Goal: Task Accomplishment & Management: Use online tool/utility

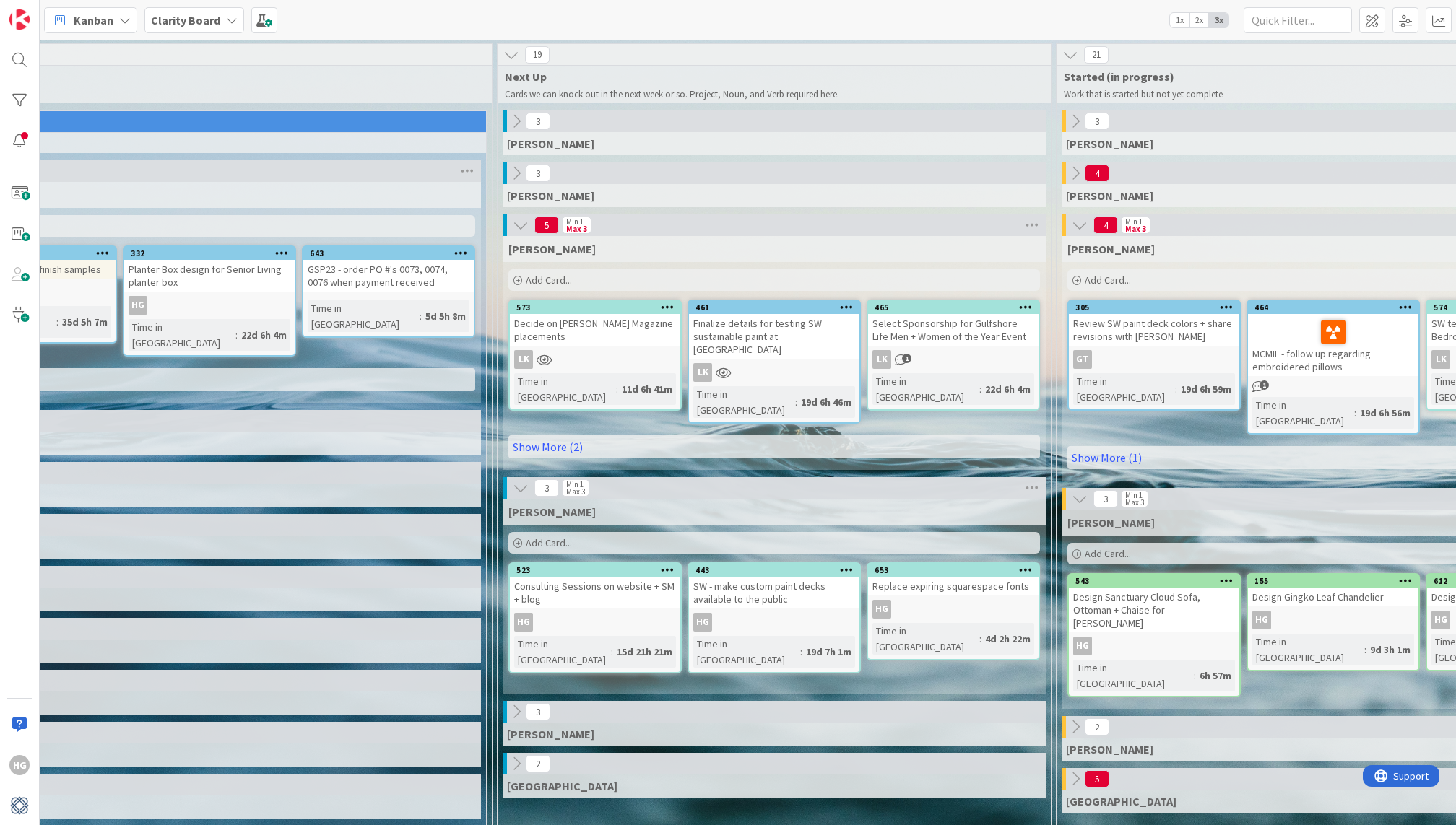
scroll to position [0, 479]
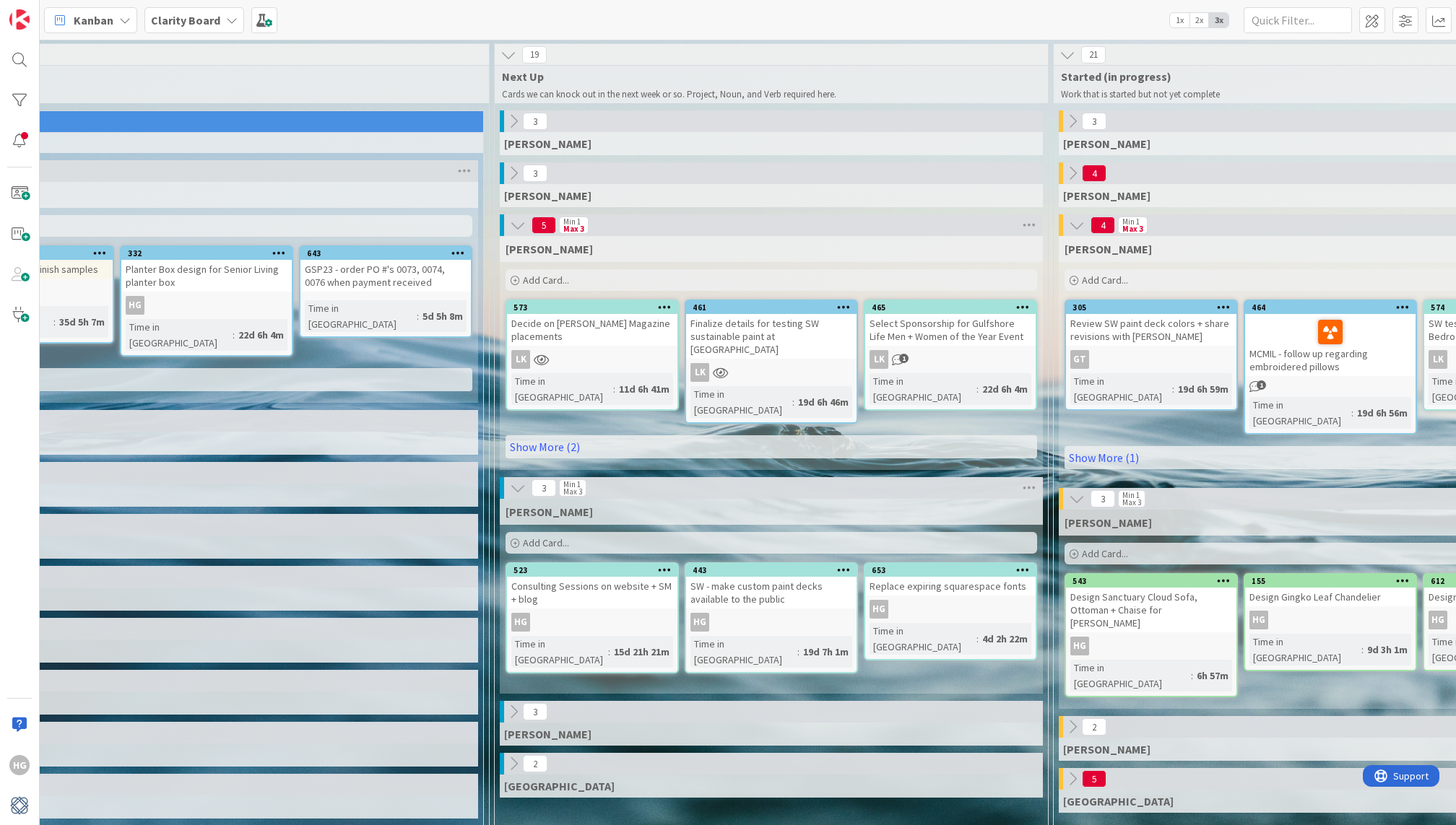
click at [1110, 547] on span "Add Card..." at bounding box center [1104, 553] width 46 height 13
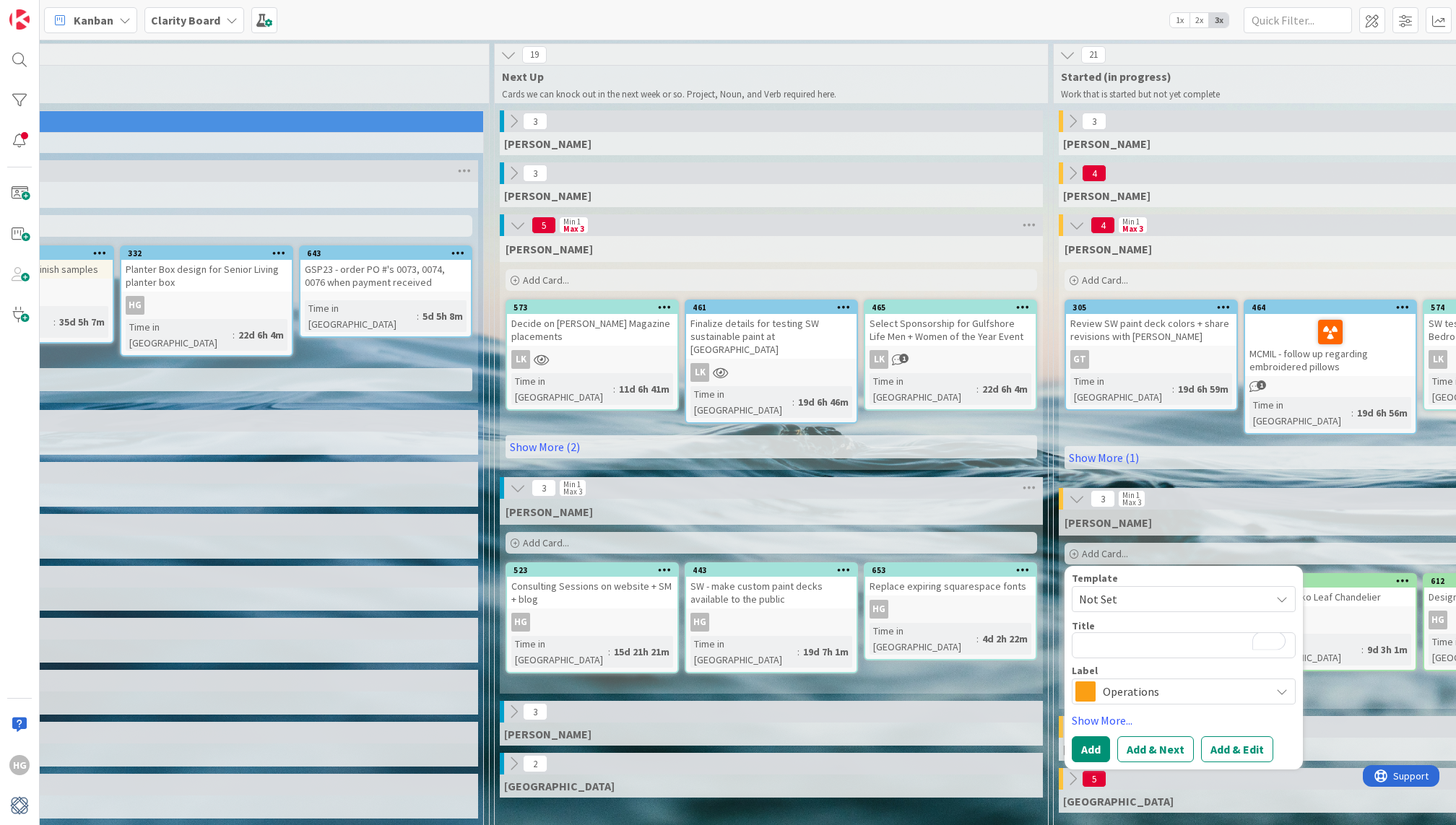
type textarea "x"
type textarea "S"
type textarea "x"
type textarea "Sc"
type textarea "x"
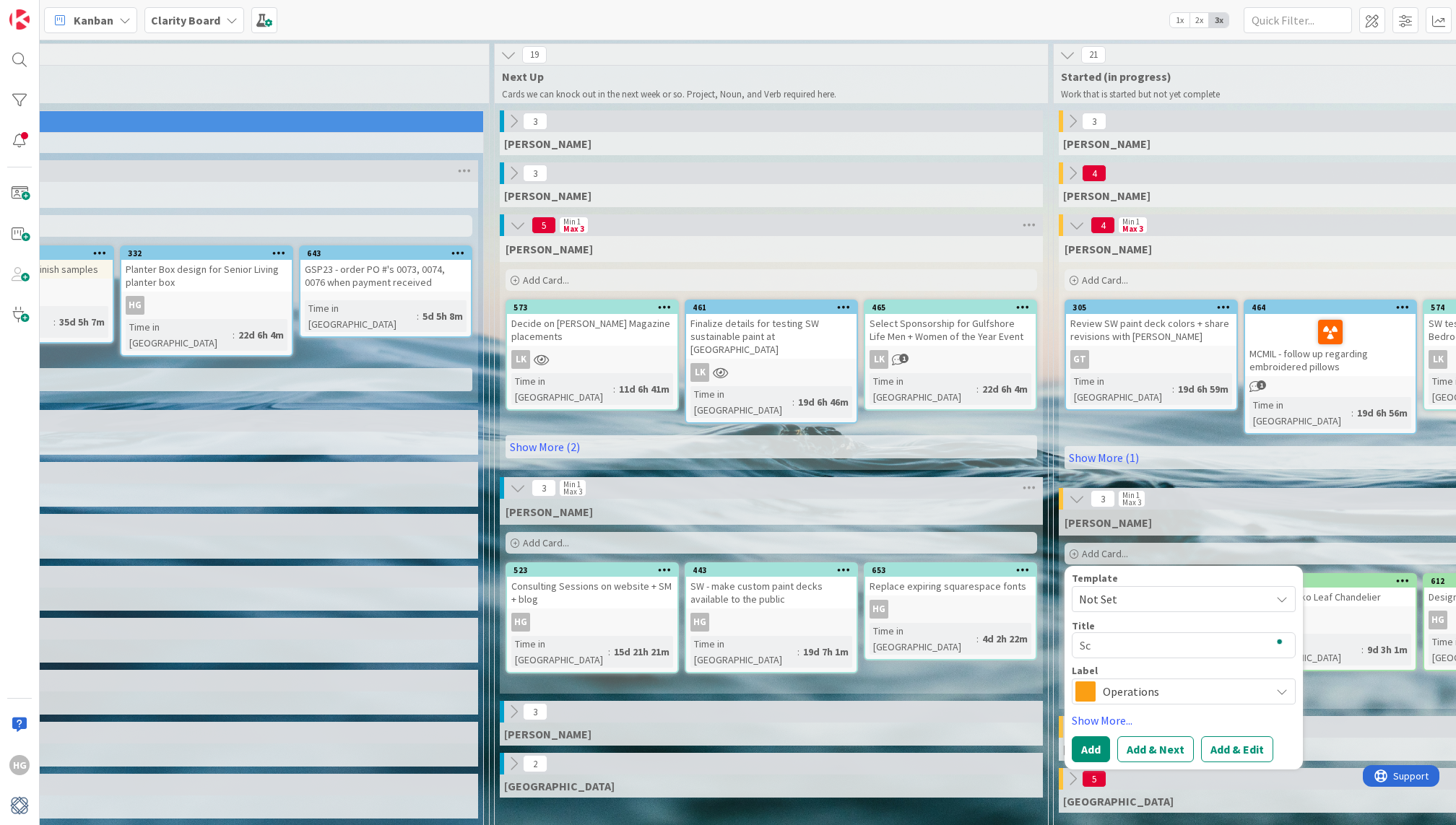
type textarea "S"
type textarea "x"
type textarea "C"
type textarea "x"
type textarea "Ca"
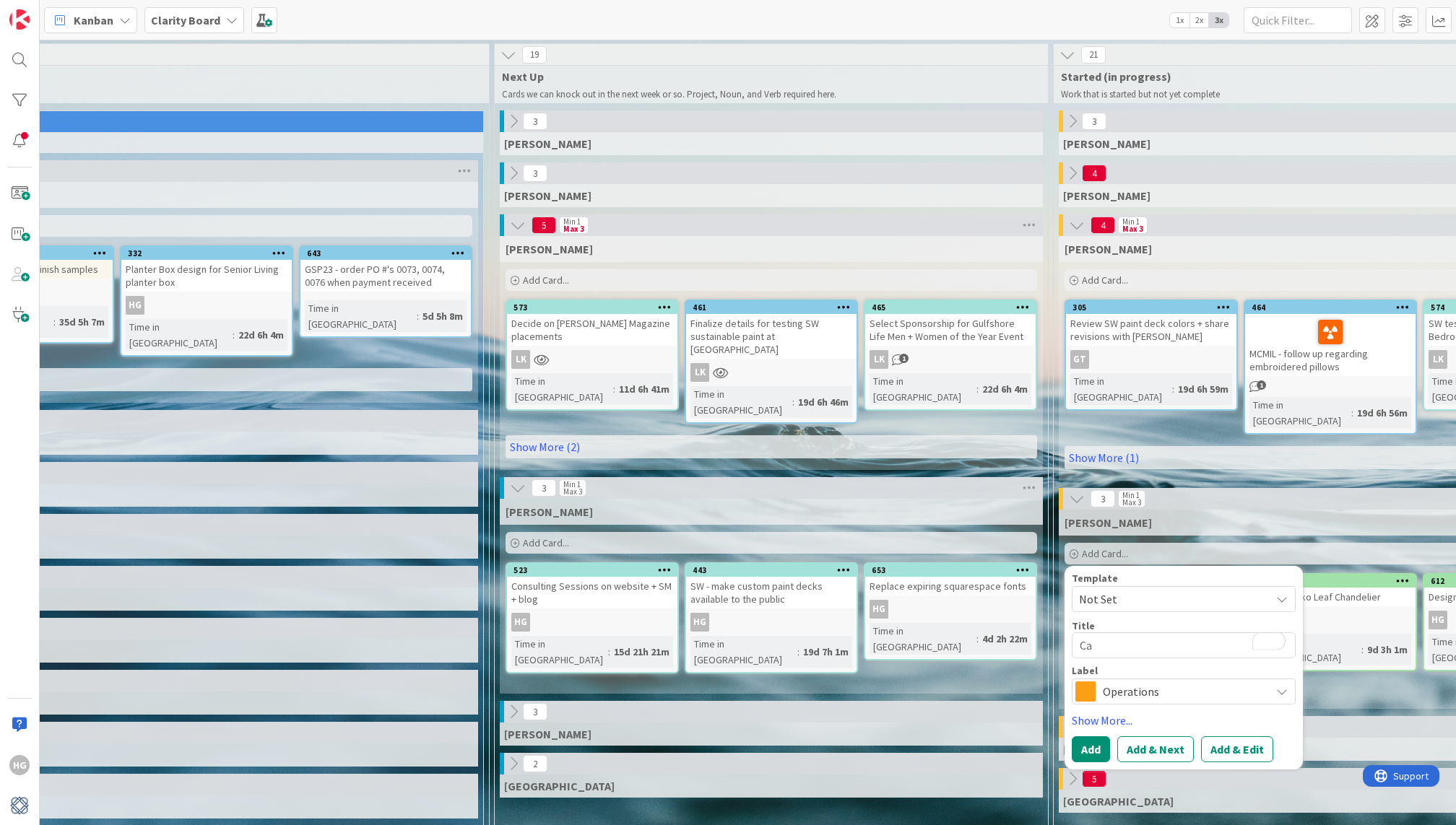
type textarea "x"
type textarea "Cal"
type textarea "x"
type textarea "Call"
type textarea "x"
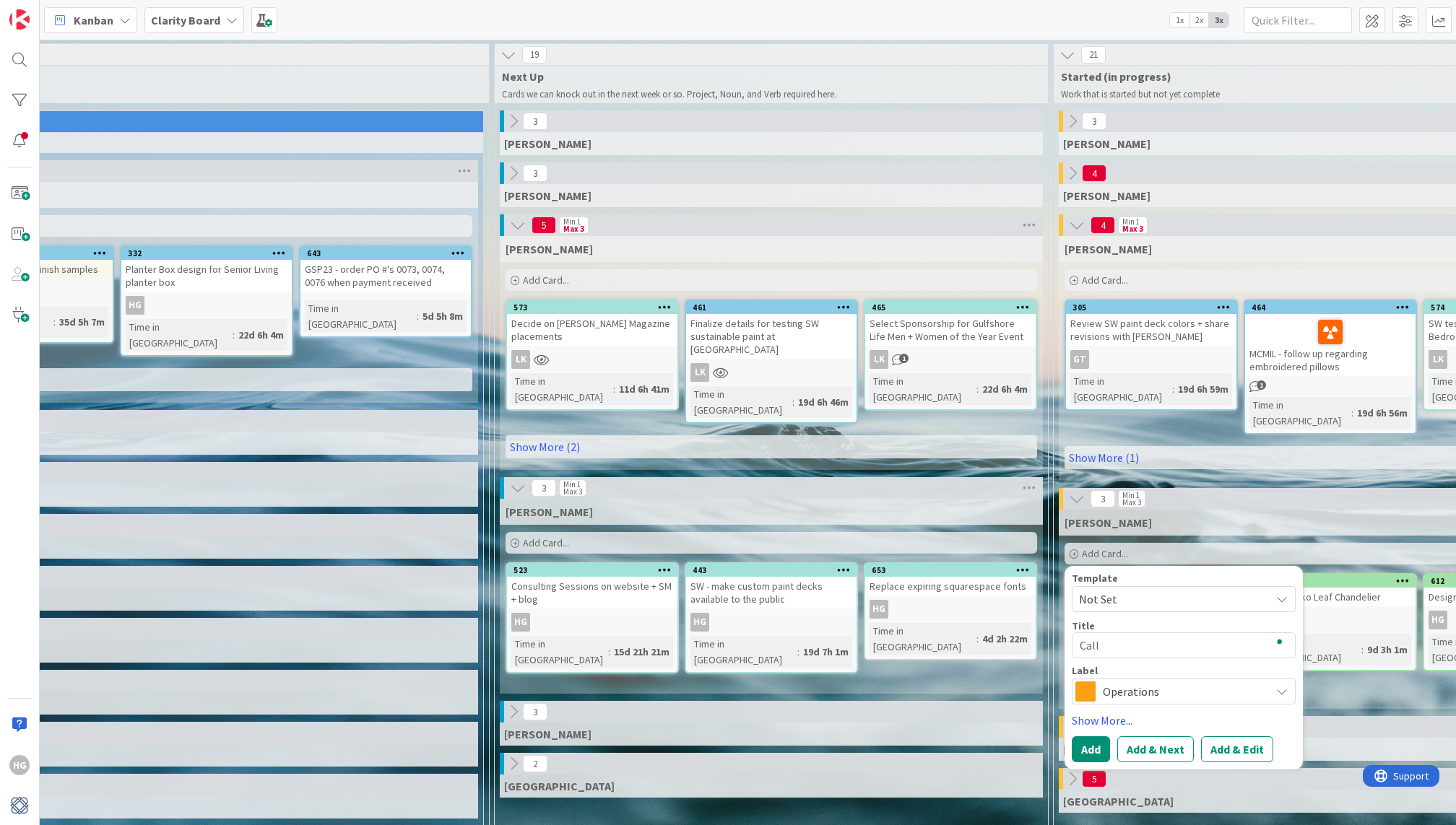
type textarea "Call"
type textarea "x"
type textarea "Call w"
type textarea "x"
type textarea "Call wi"
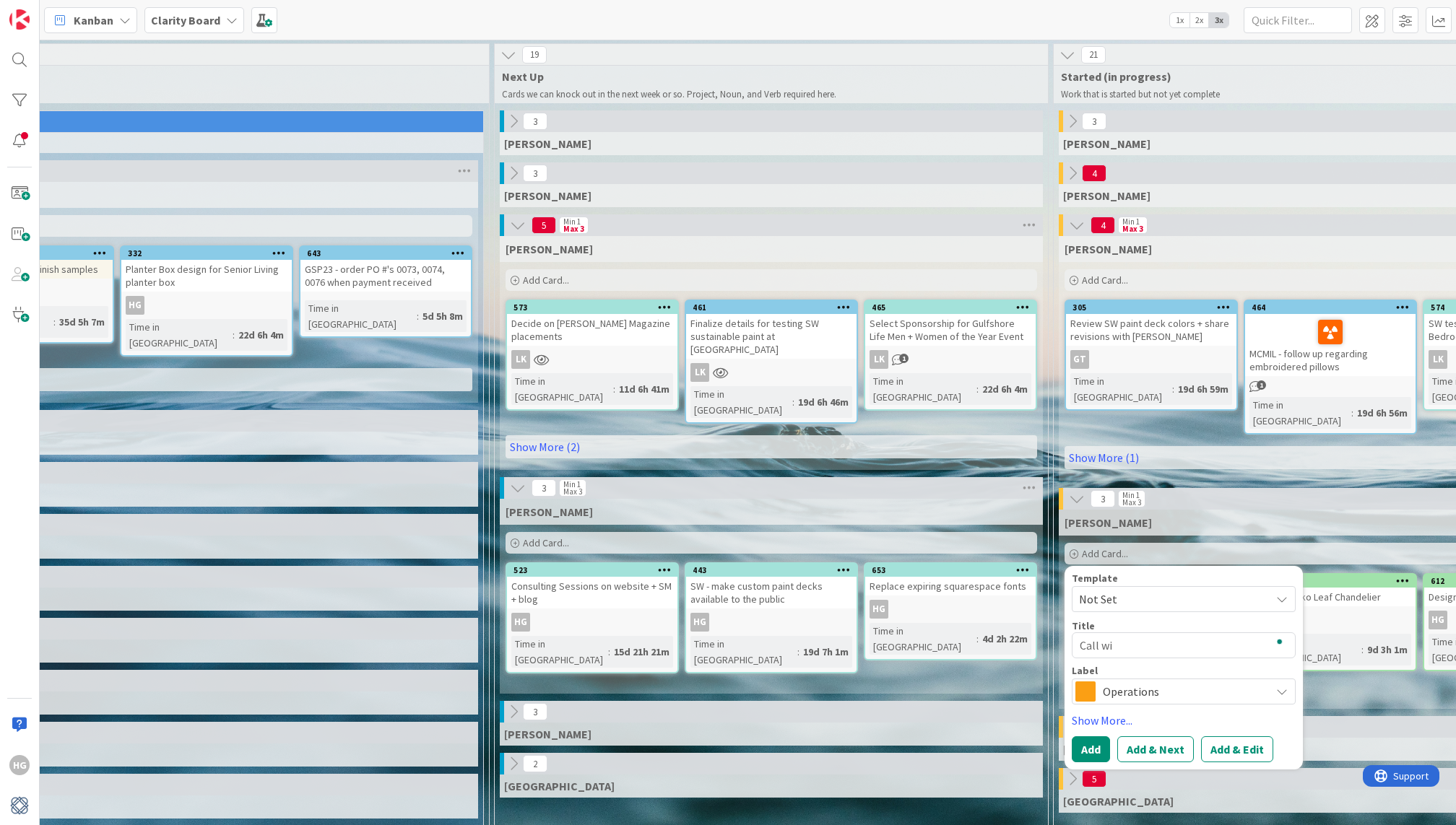
type textarea "x"
type textarea "Call wit"
type textarea "x"
type textarea "Call with"
type textarea "x"
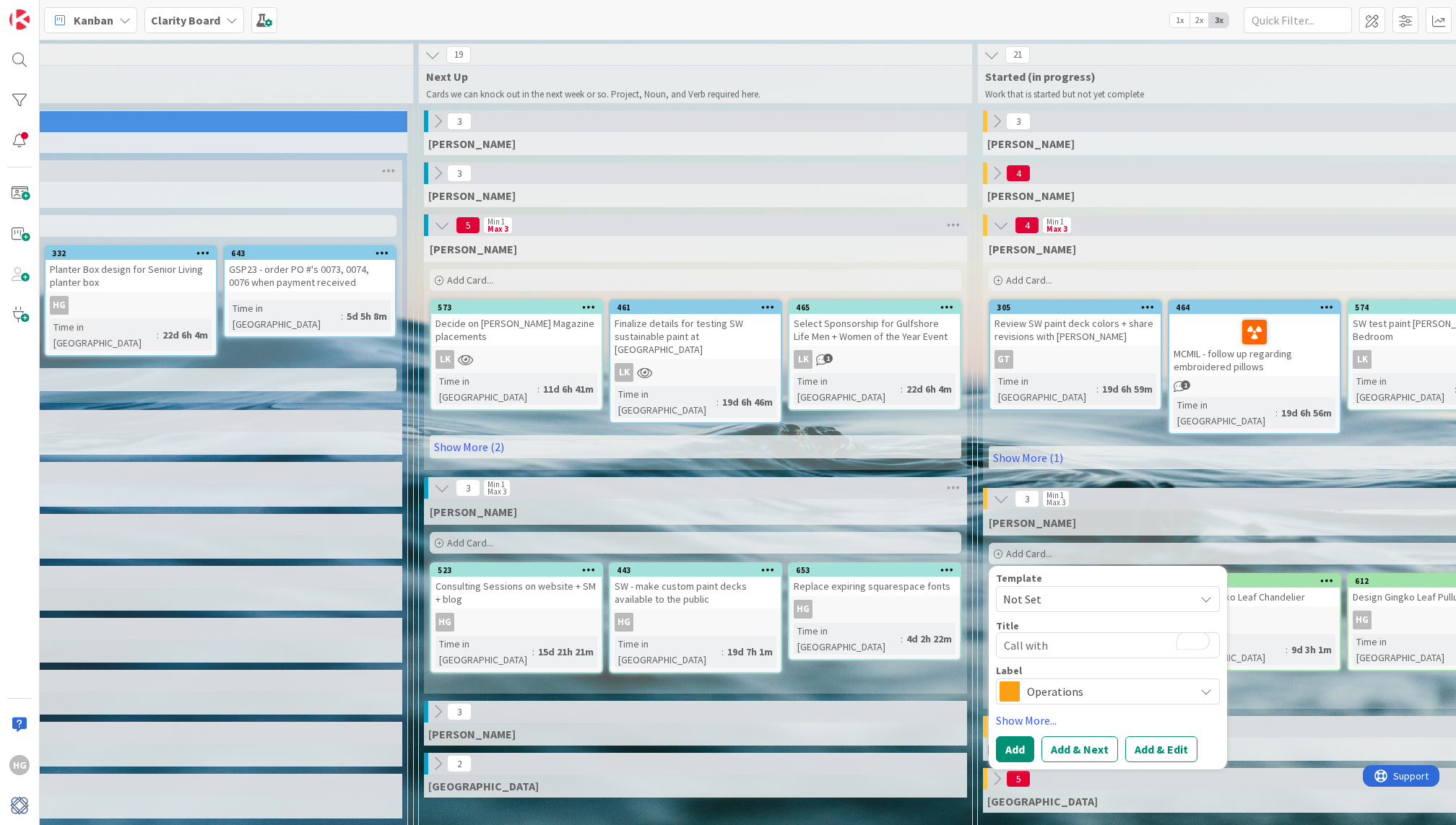
scroll to position [0, 613]
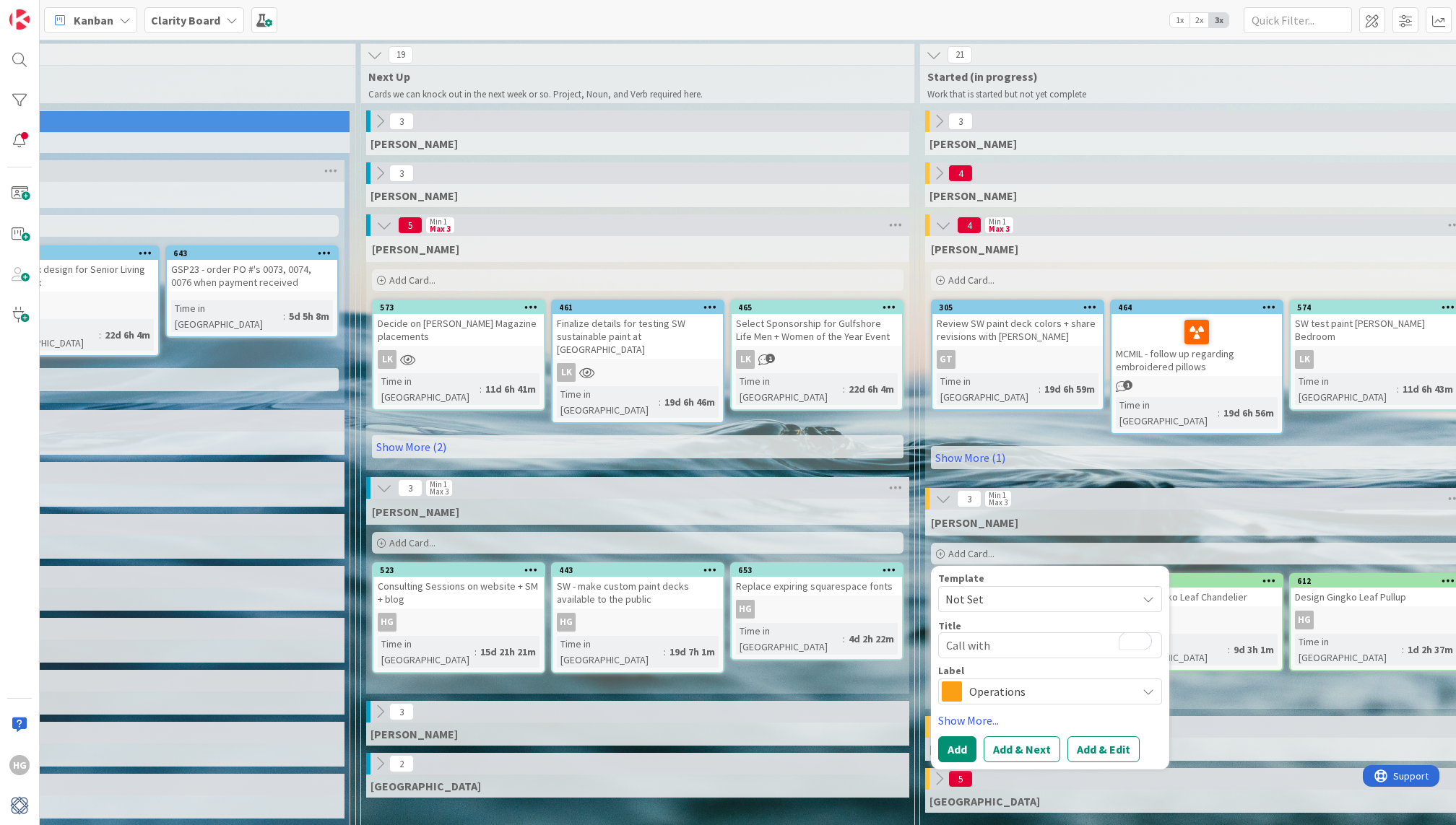
drag, startPoint x: 1001, startPoint y: 627, endPoint x: 926, endPoint y: 627, distance: 75.0
click at [926, 627] on div "[PERSON_NAME] Add Card... Template Not Set Title 10 / 128 Call with Label Opera…" at bounding box center [1196, 610] width 543 height 200
type textarea "Call with"
click at [926, 627] on div "[PERSON_NAME] Add Card... Template Not Set Title 10 / 128 Call with Label Opera…" at bounding box center [1196, 610] width 543 height 200
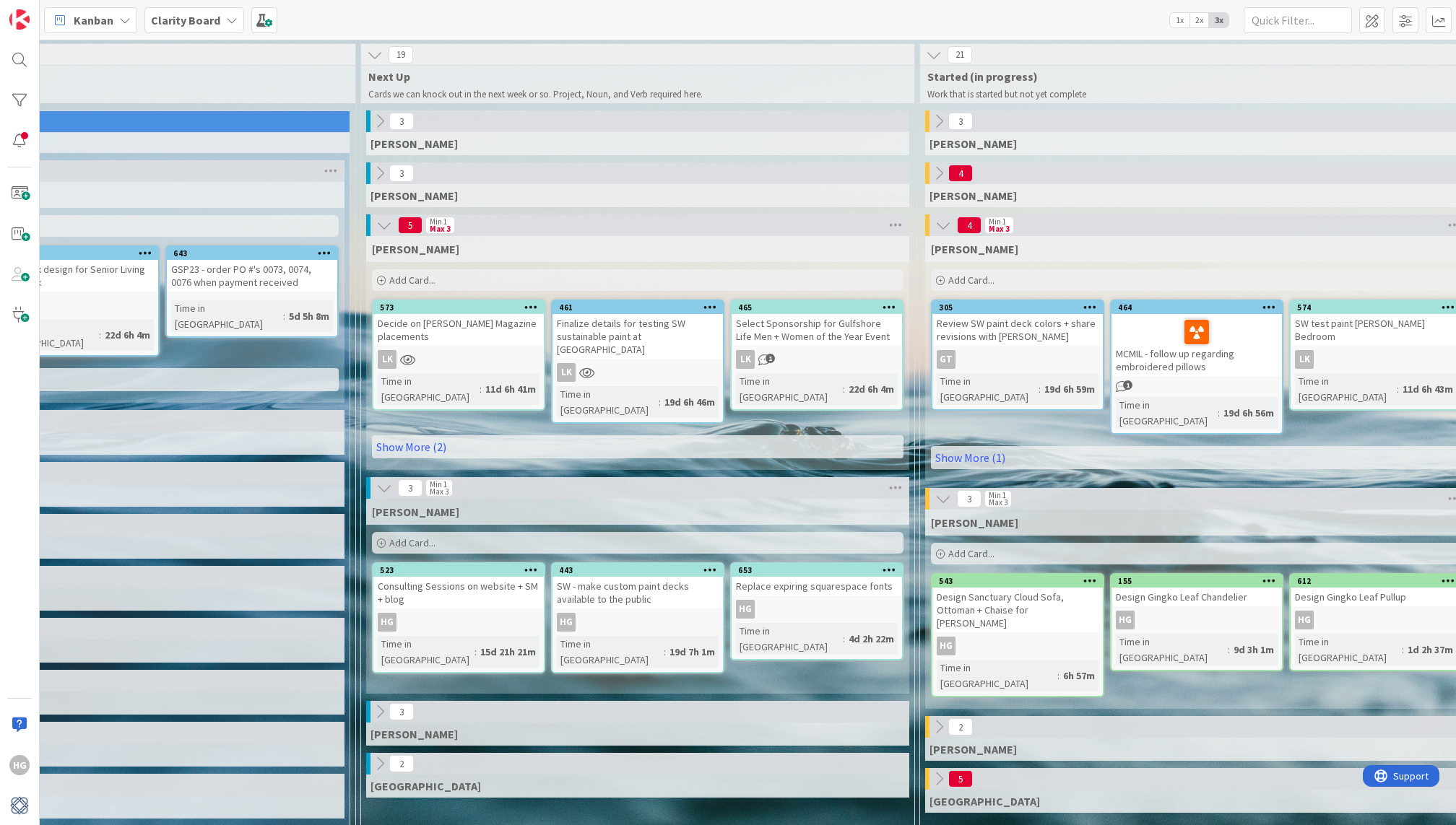
click at [1017, 542] on div "Add Card..." at bounding box center [1197, 553] width 532 height 22
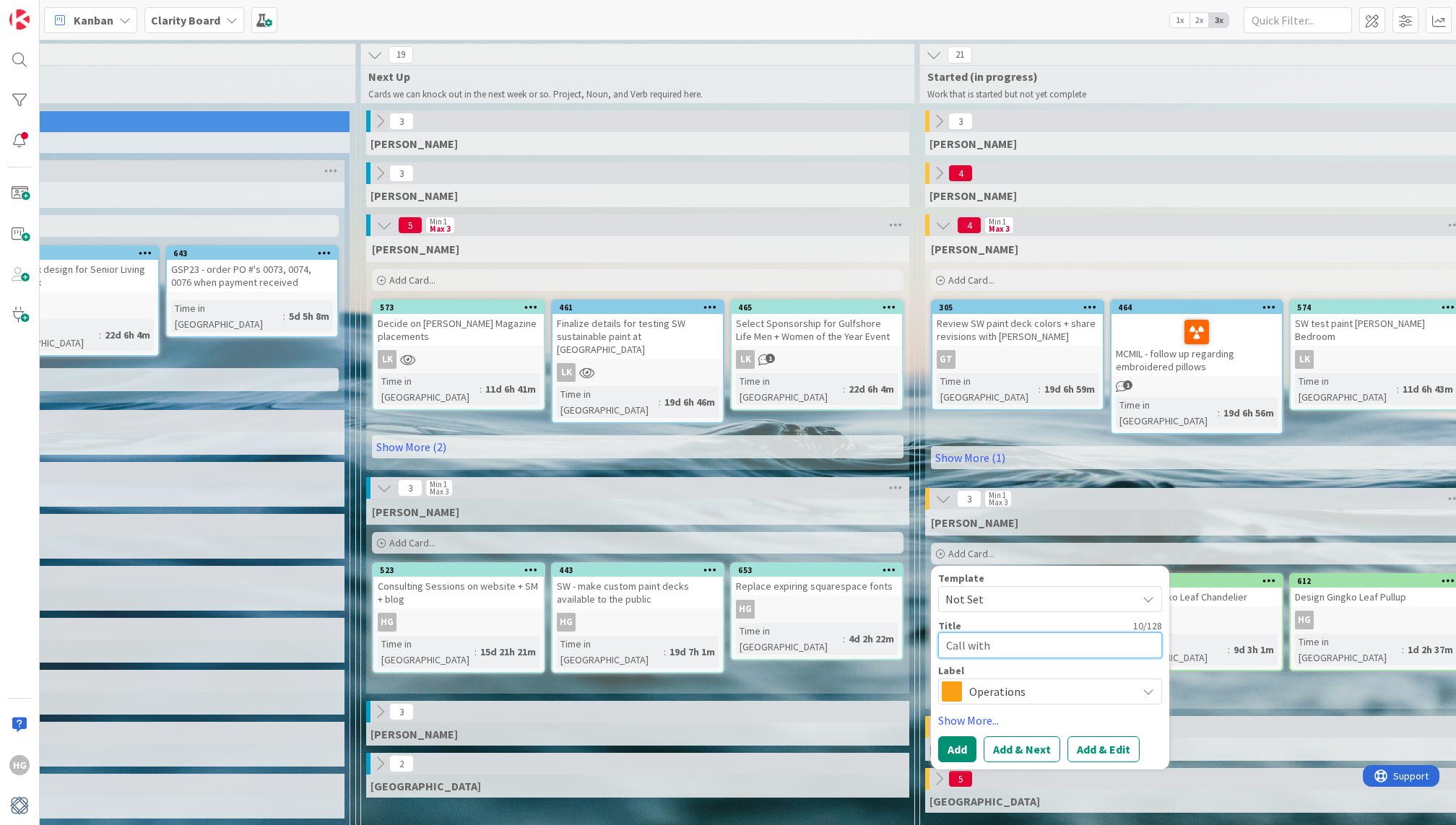
click at [956, 632] on textarea "Call with" at bounding box center [1050, 645] width 223 height 26
type textarea "x"
type textarea "L"
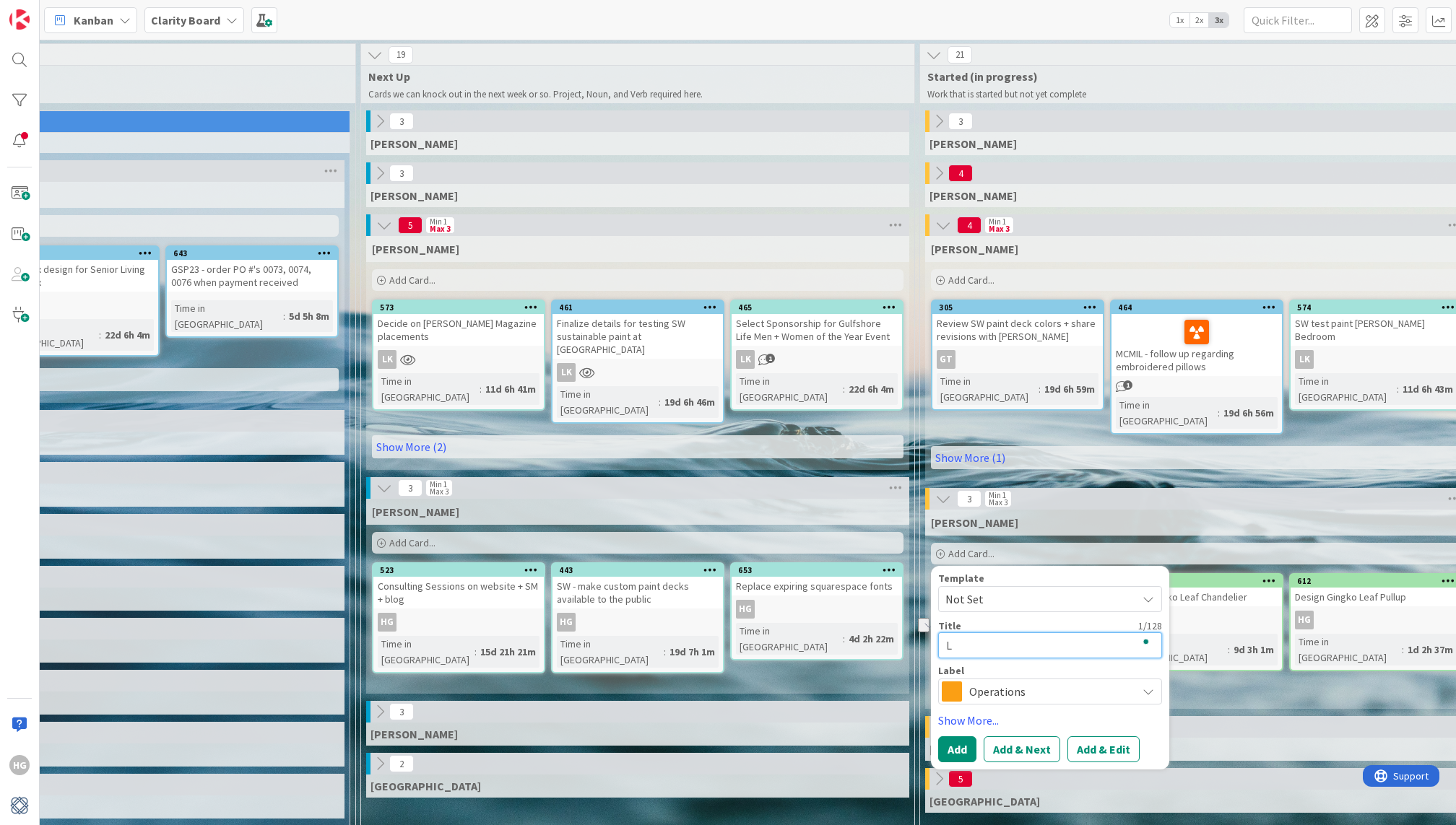
type textarea "x"
type textarea "Le"
type textarea "x"
type textarea "Lea"
type textarea "x"
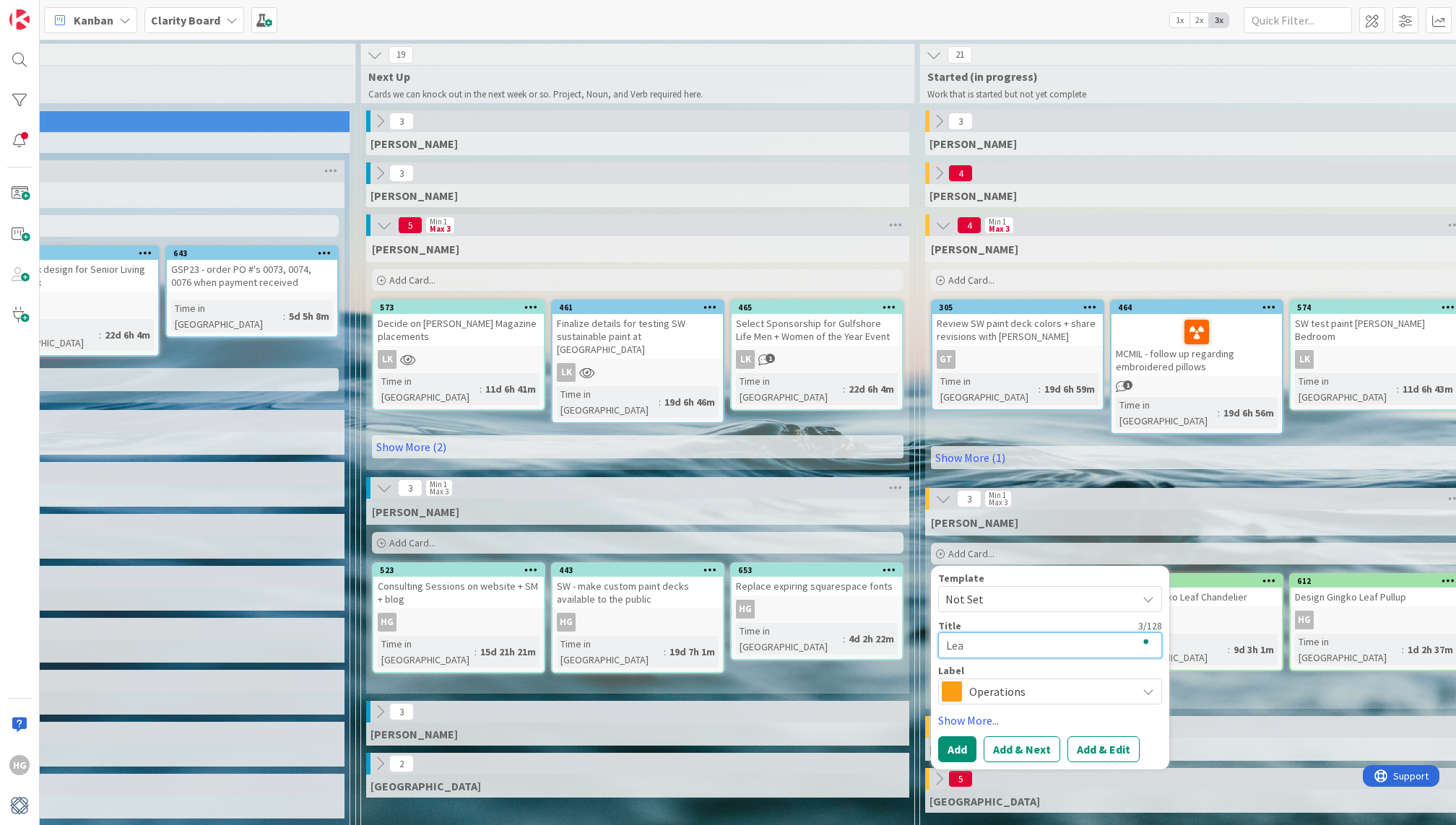
type textarea "[PERSON_NAME]"
type textarea "x"
type textarea "Learn"
type textarea "x"
type textarea "Learn"
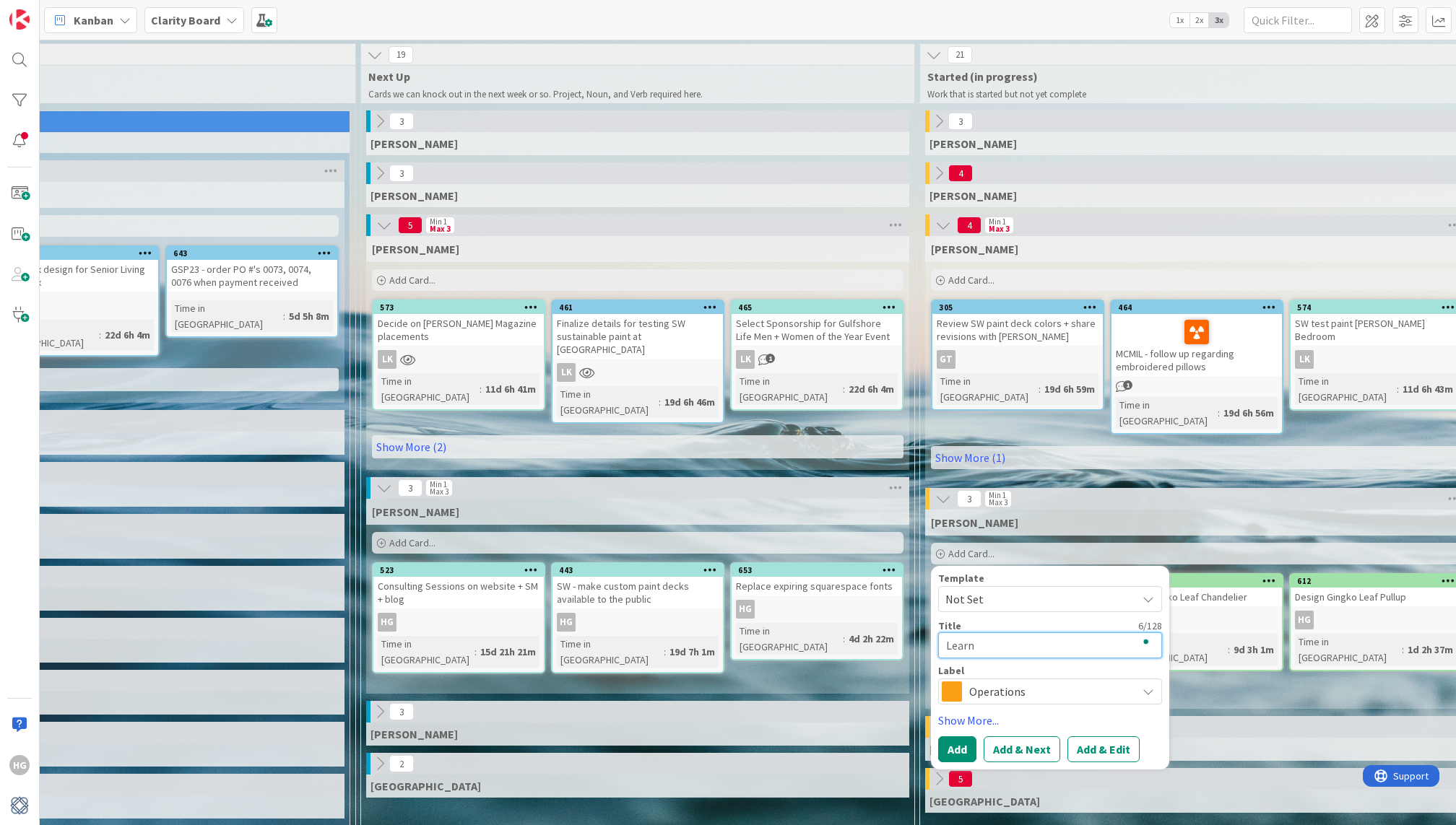
type textarea "x"
type textarea "Learn m"
type textarea "x"
type textarea "Learn mor"
type textarea "x"
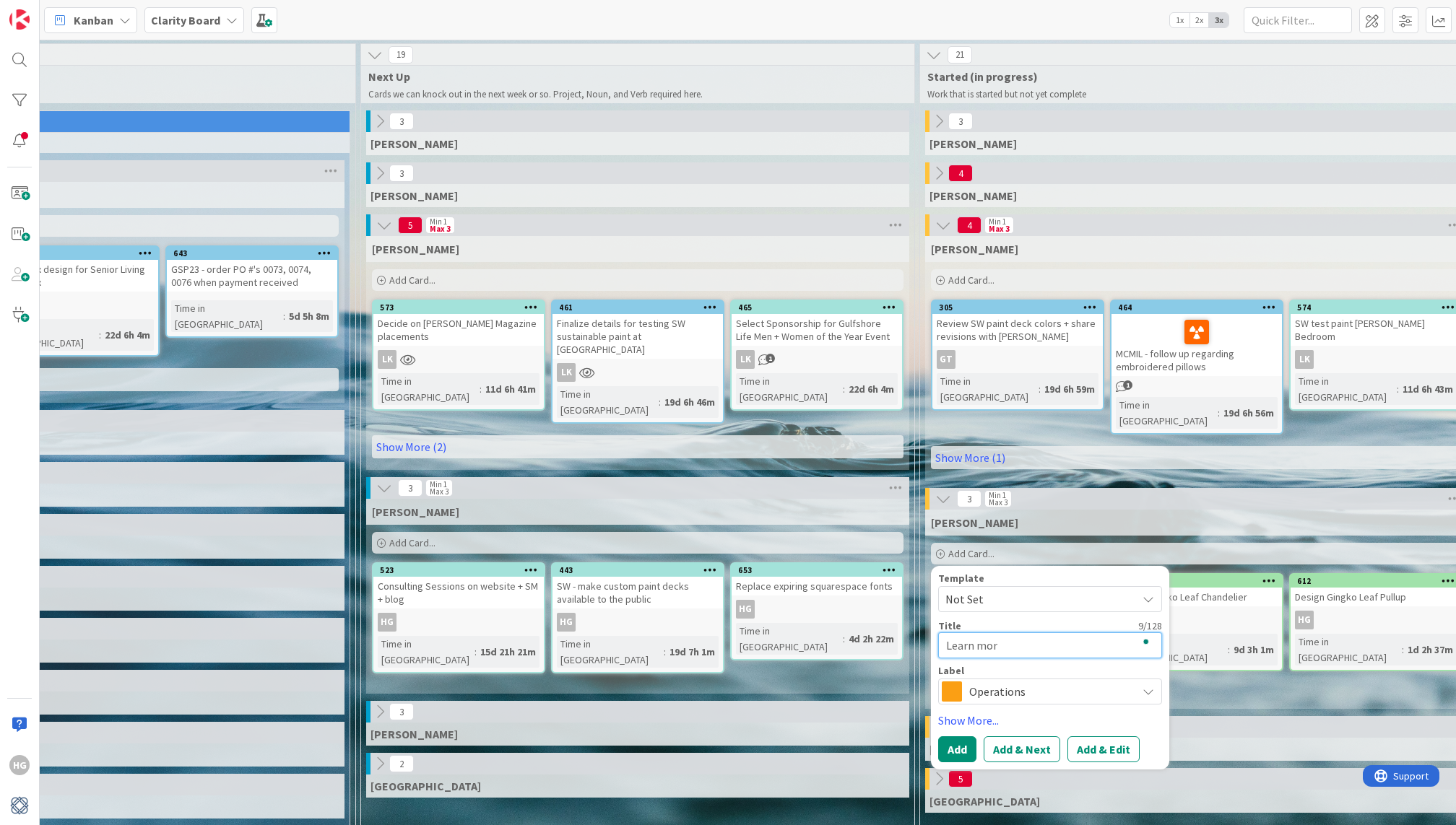
type textarea "Learn more"
type textarea "x"
type textarea "Learn more"
type textarea "x"
type textarea "Learn more a"
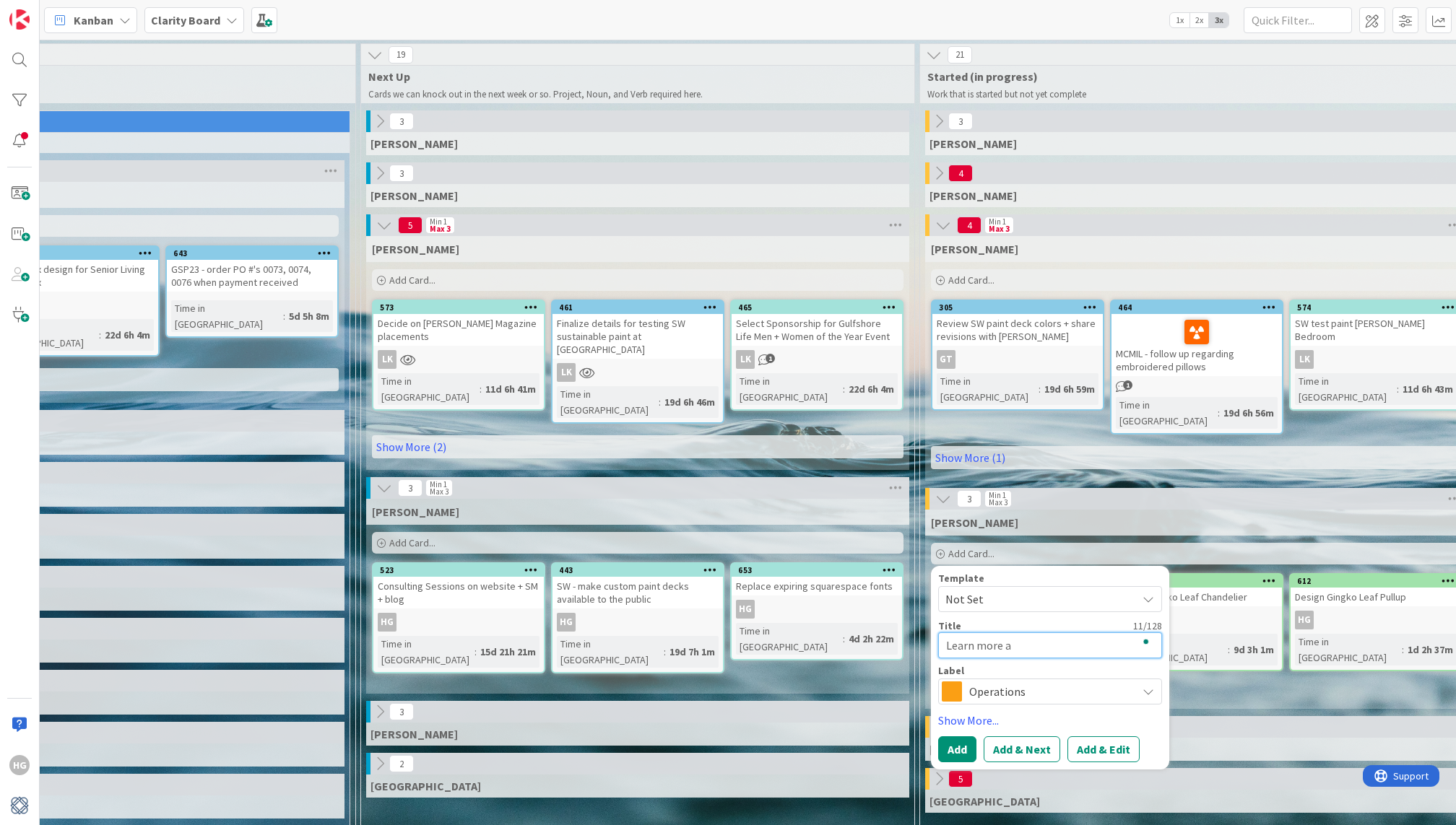
type textarea "x"
type textarea "Learn more ab"
type textarea "x"
type textarea "Learn more abo"
type textarea "x"
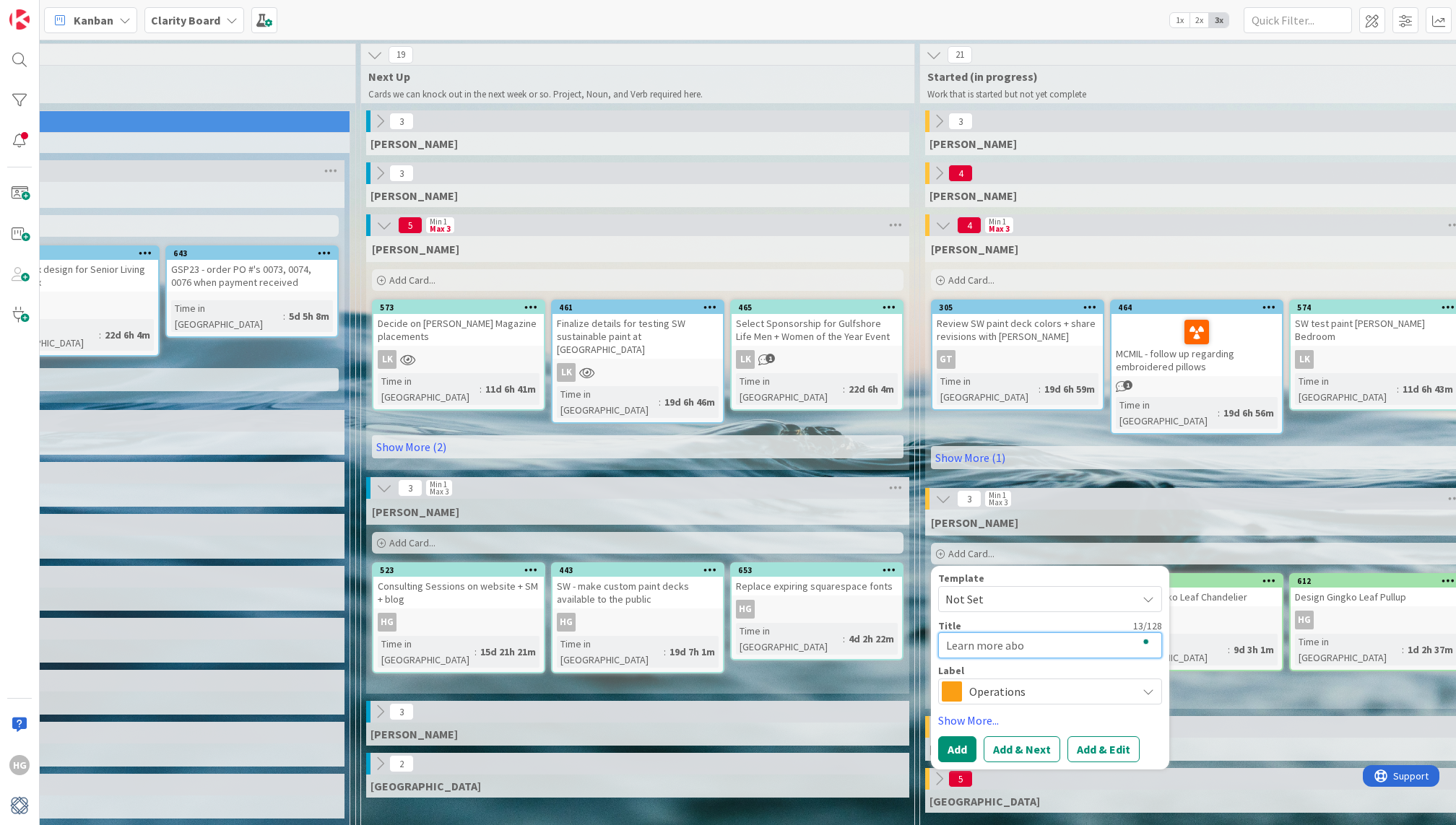
type textarea "Learn more abou"
type textarea "x"
type textarea "Learn more about"
type textarea "x"
type textarea "Learn more about"
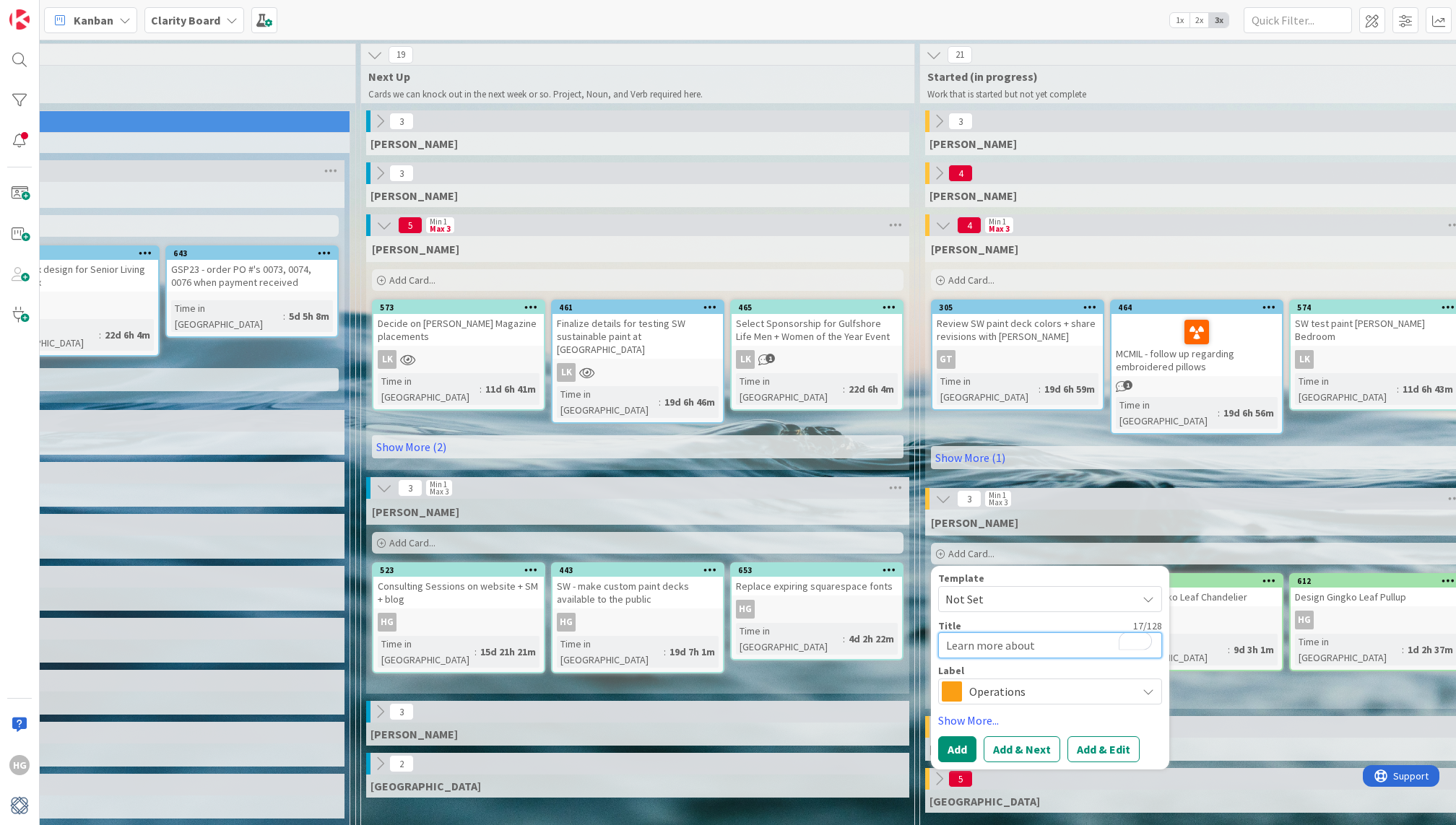
type textarea "x"
type textarea "Learn more about B"
type textarea "x"
type textarea "Learn more about Ba"
type textarea "x"
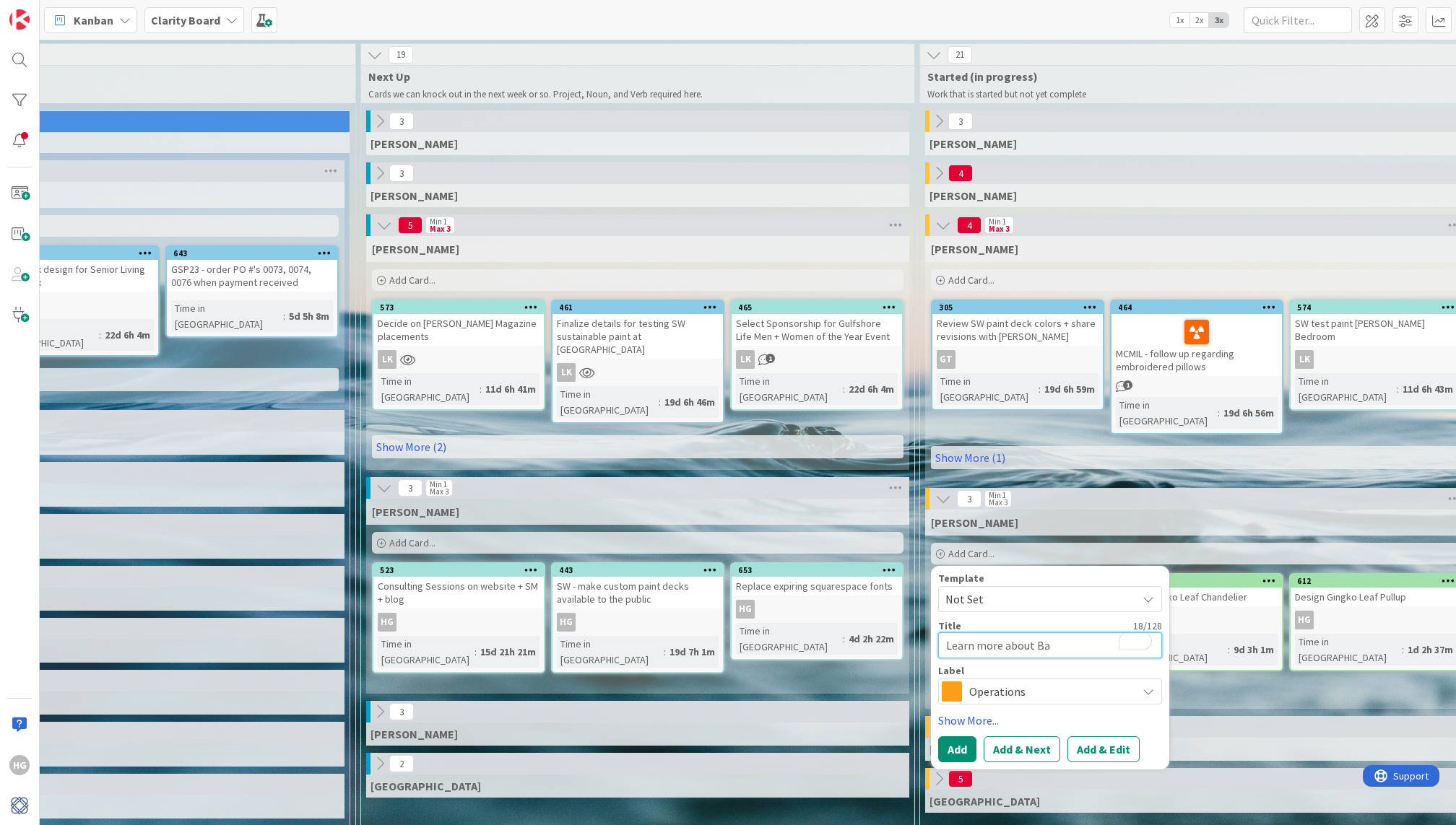
type textarea "Learn more about [PERSON_NAME]"
type textarea "x"
type textarea "Learn more about Bas RE"
type textarea "x"
type textarea "Learn more about Bas REe"
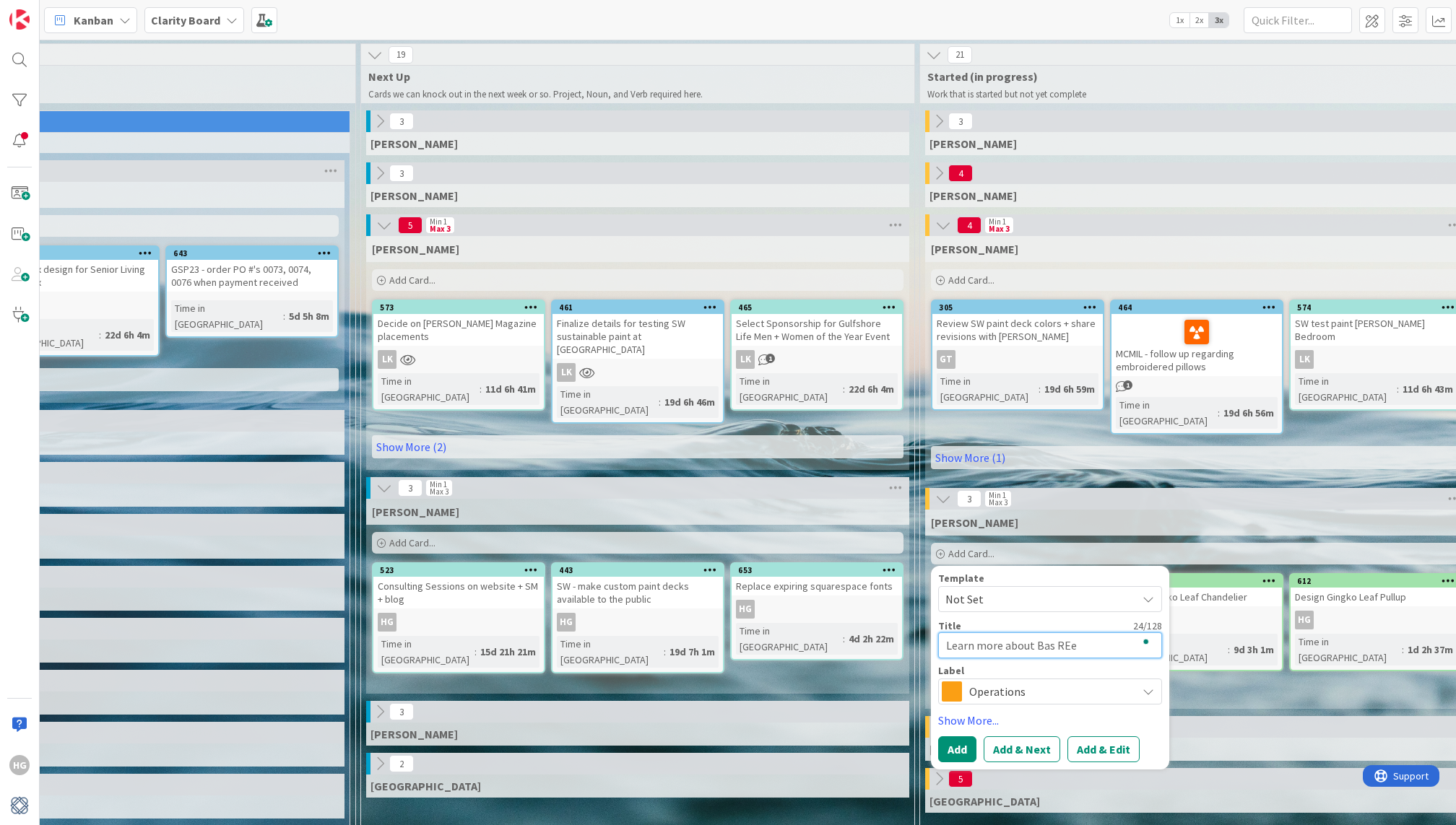
type textarea "x"
type textarea "Learn more about [PERSON_NAME]"
type textarea "x"
type textarea "Learn more about Bas REe"
type textarea "x"
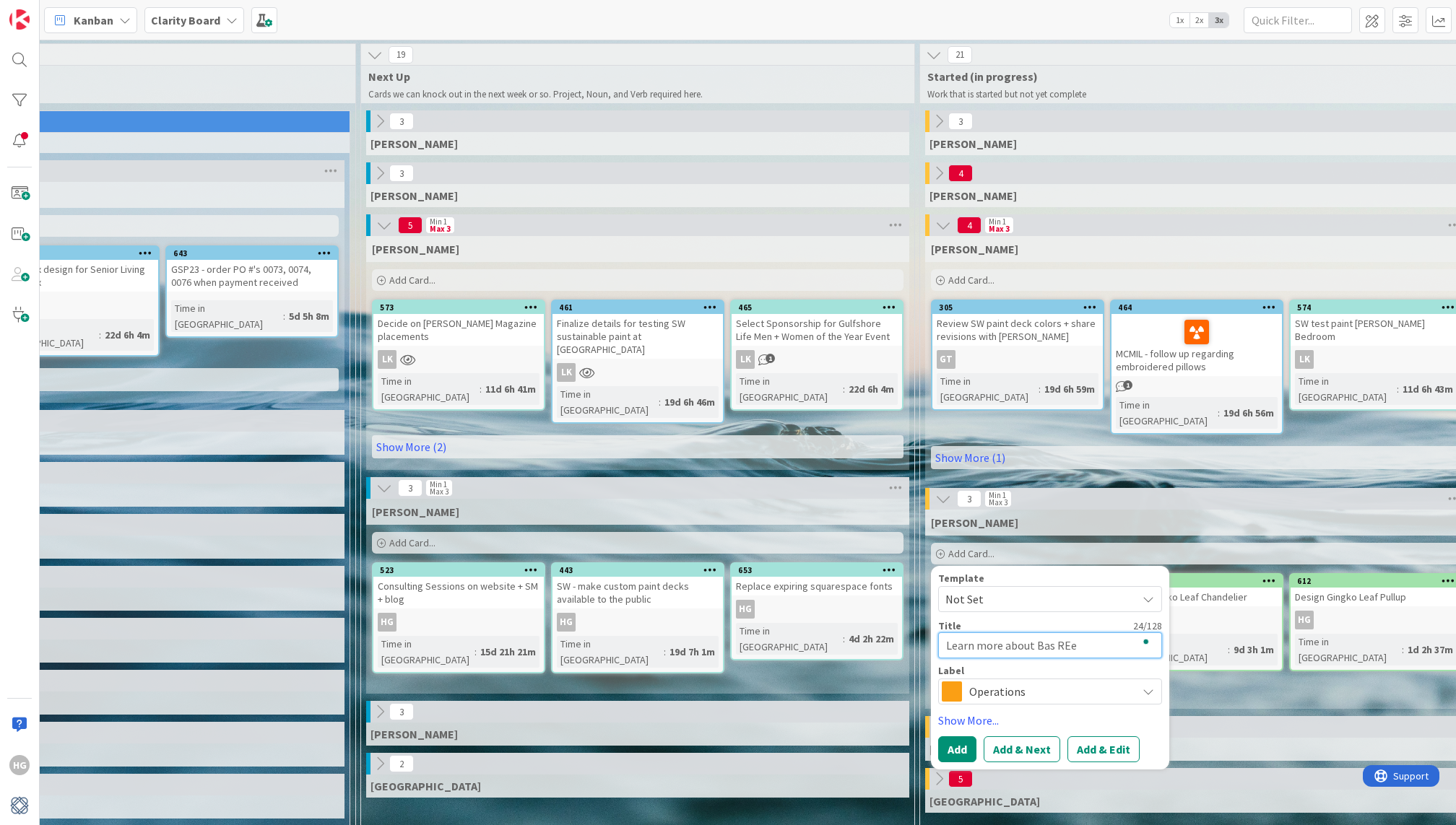
type textarea "Learn more about Bas RE"
type textarea "x"
type textarea "Learn more about [PERSON_NAME]"
type textarea "x"
type textarea "Learn more about Bas Rel"
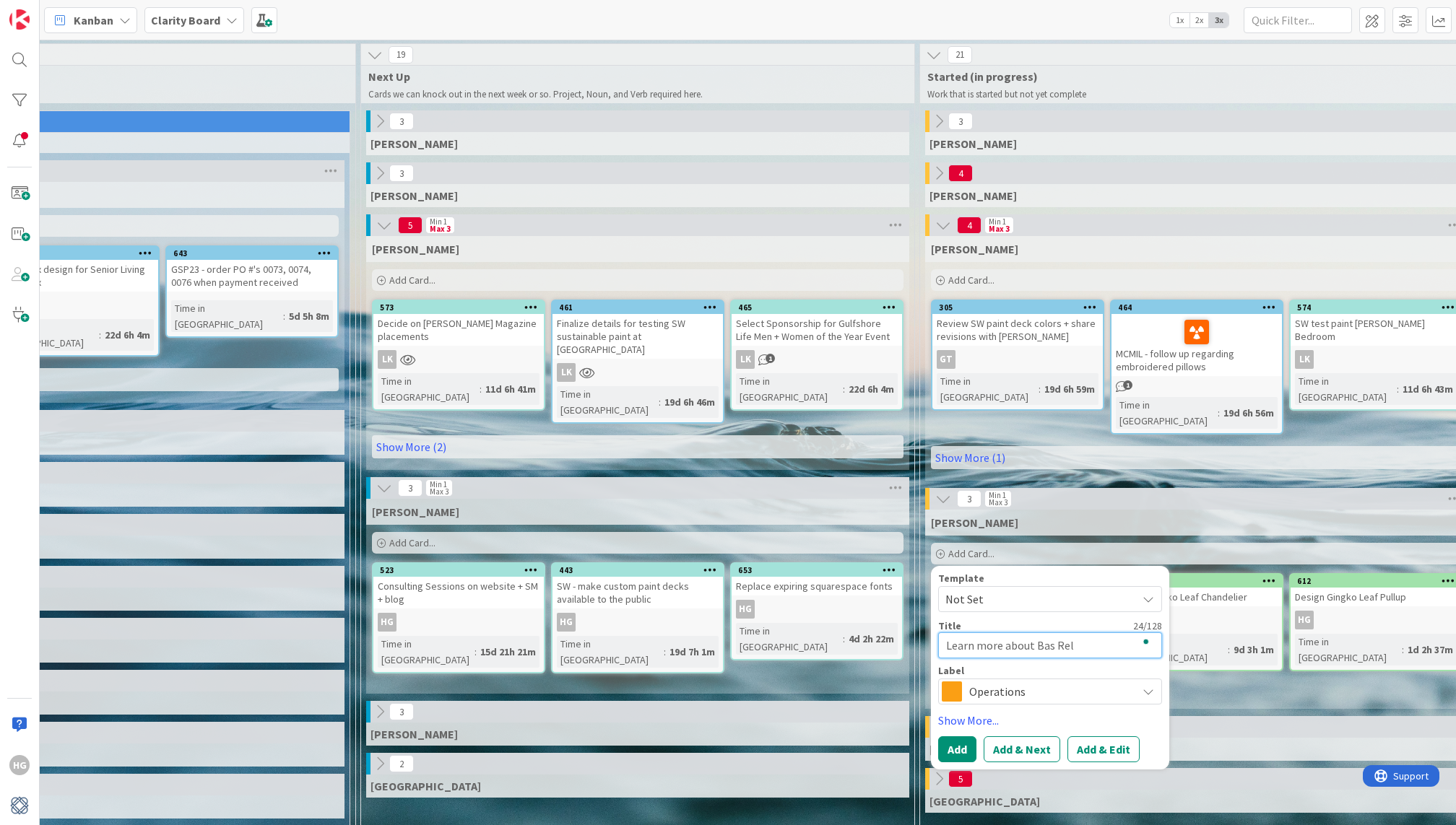
type textarea "x"
type textarea "Learn more about [PERSON_NAME]"
type textarea "x"
type textarea "Learn more about [PERSON_NAME]"
type textarea "x"
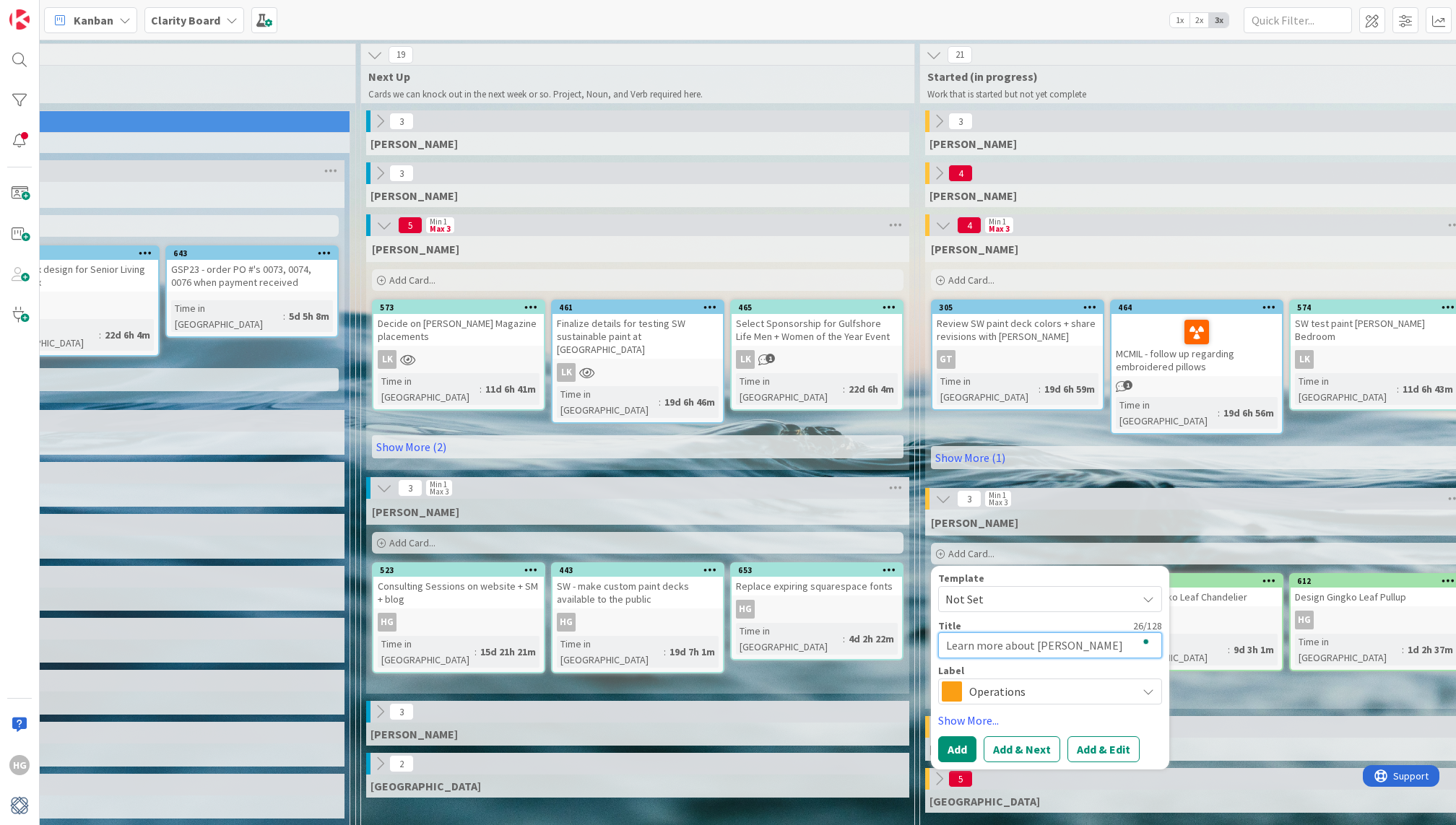
type textarea "Learn more about Bas Relief"
type textarea "x"
type textarea "Learn more about Bas Relief w"
type textarea "x"
type textarea "Learn more about Bas Relief wi"
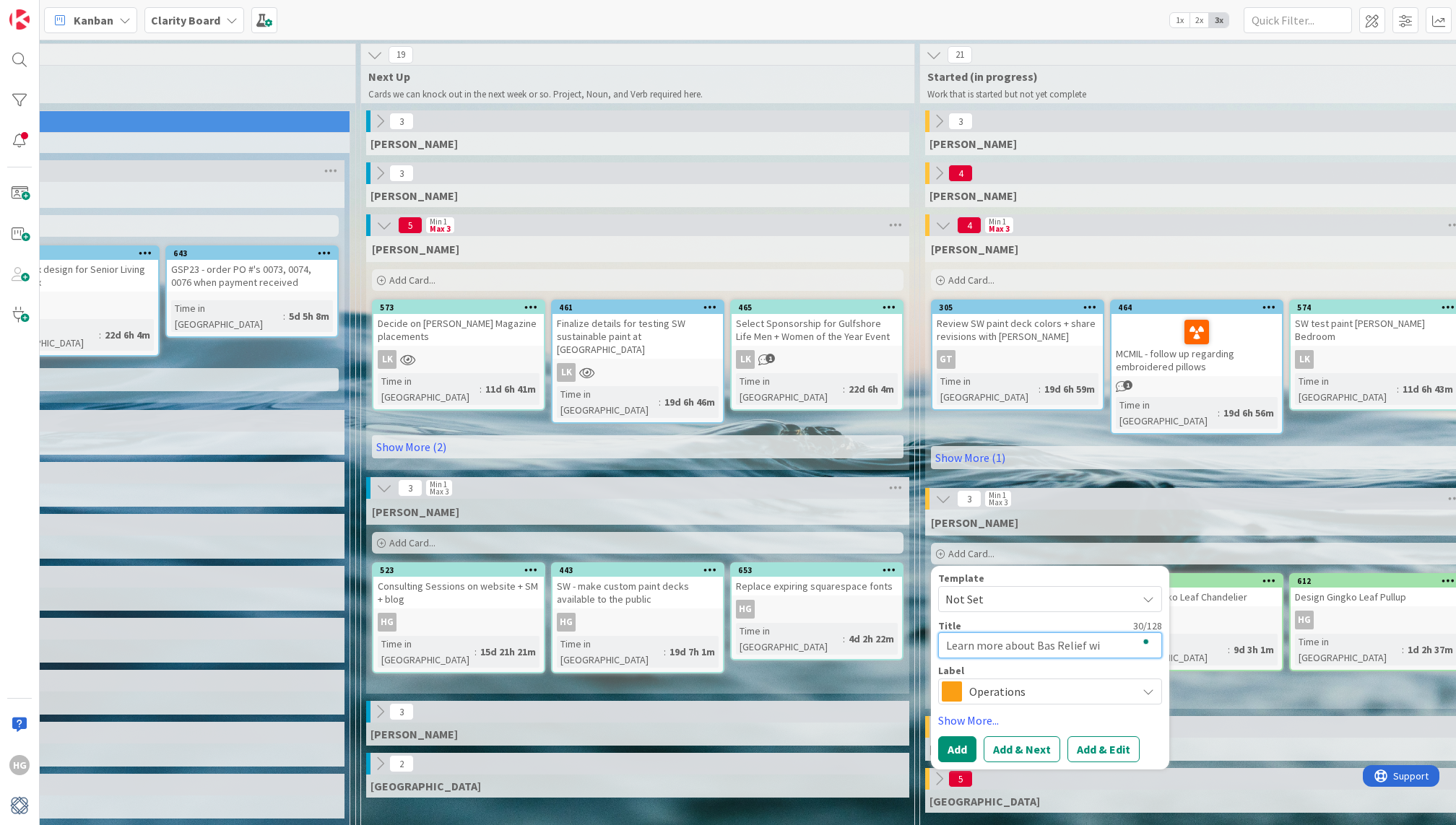
type textarea "x"
type textarea "Learn more about Bas Relief with"
type textarea "x"
type textarea "Learn more about Bas Relief with"
type textarea "x"
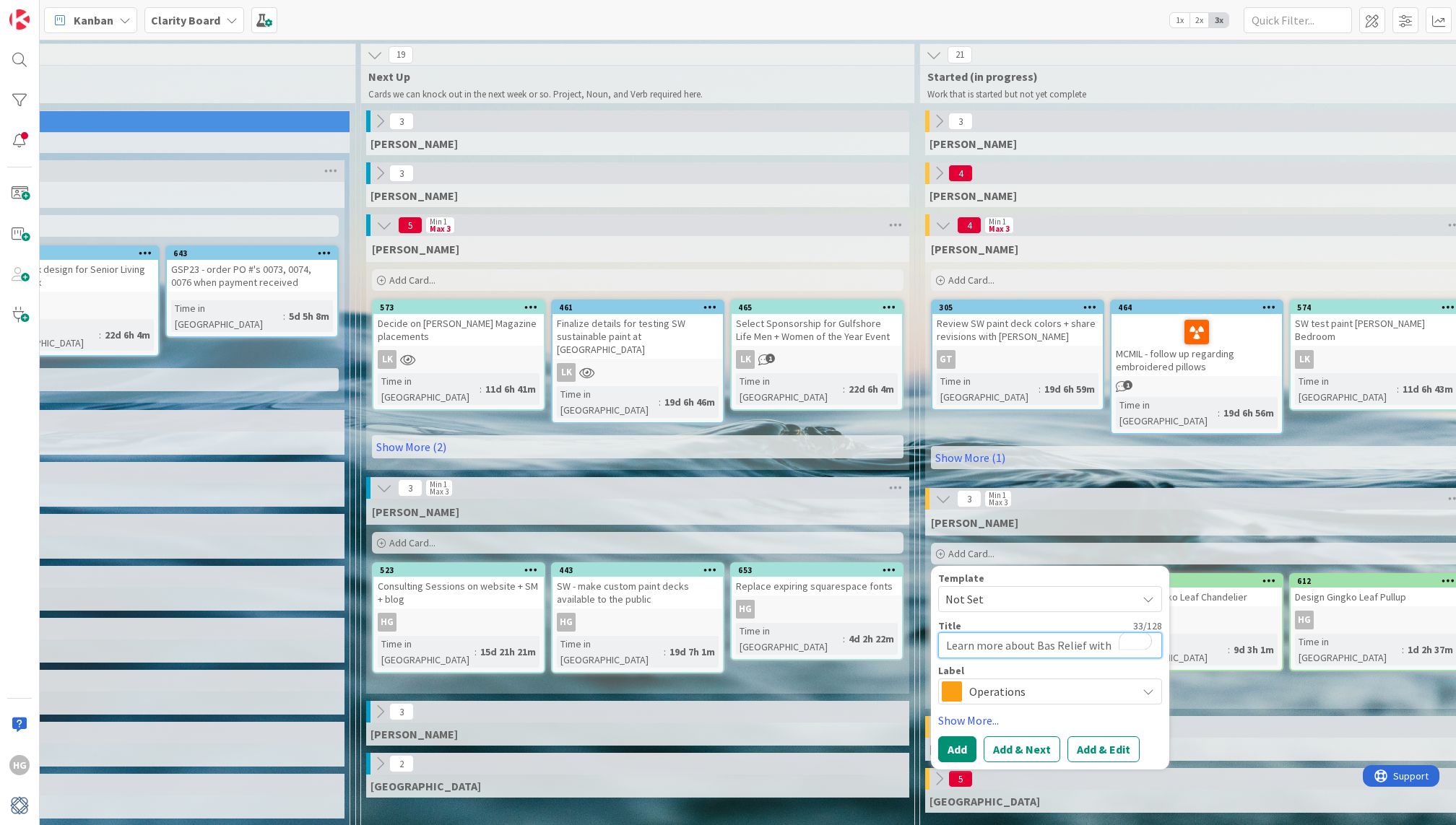
type textarea "Learn more about Bas Relief with T"
type textarea "x"
type textarea "Learn more about Bas Relief with Th"
type textarea "x"
type textarea "Learn more about Bas Relief with The"
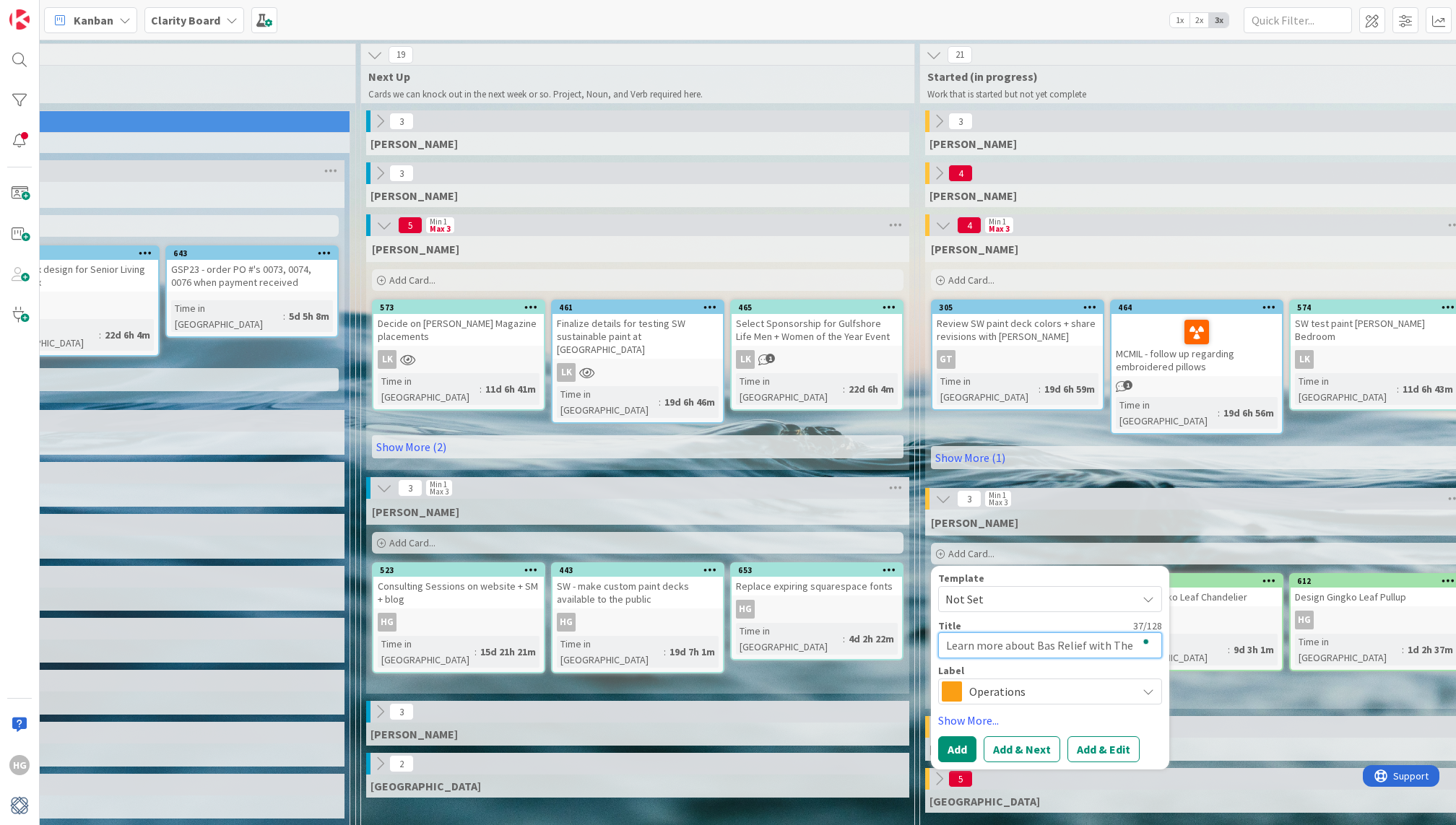
type textarea "x"
type textarea "Learn more about Bas Relief with The o"
type textarea "x"
type textarea "Learn more about Bas Relief with The"
type textarea "x"
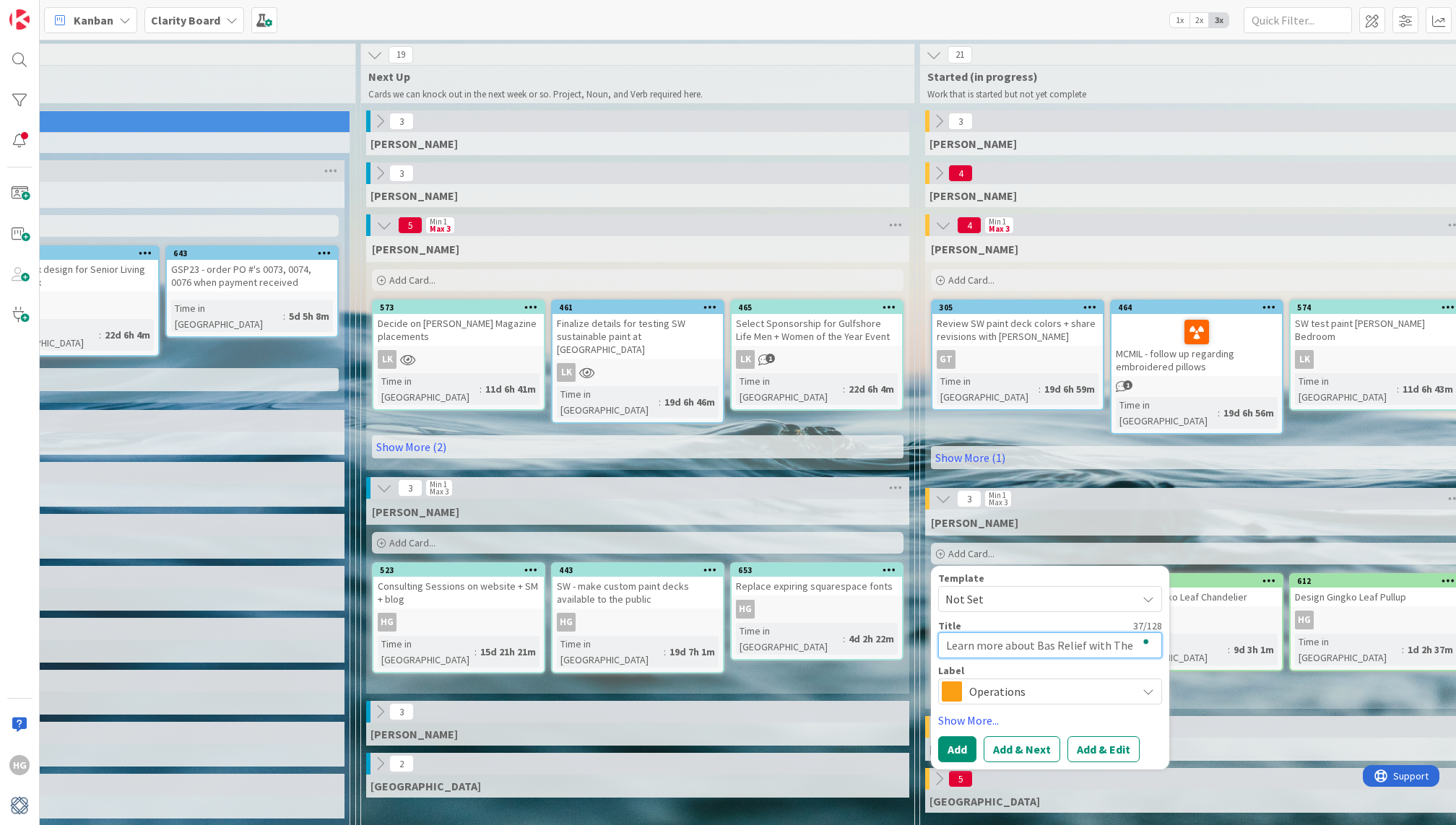
type textarea "Learn more about Bas Relief with The C"
type textarea "x"
type textarea "Learn more about Bas Relief with The Co"
type textarea "x"
type textarea "Learn more about Bas Relief with The Col"
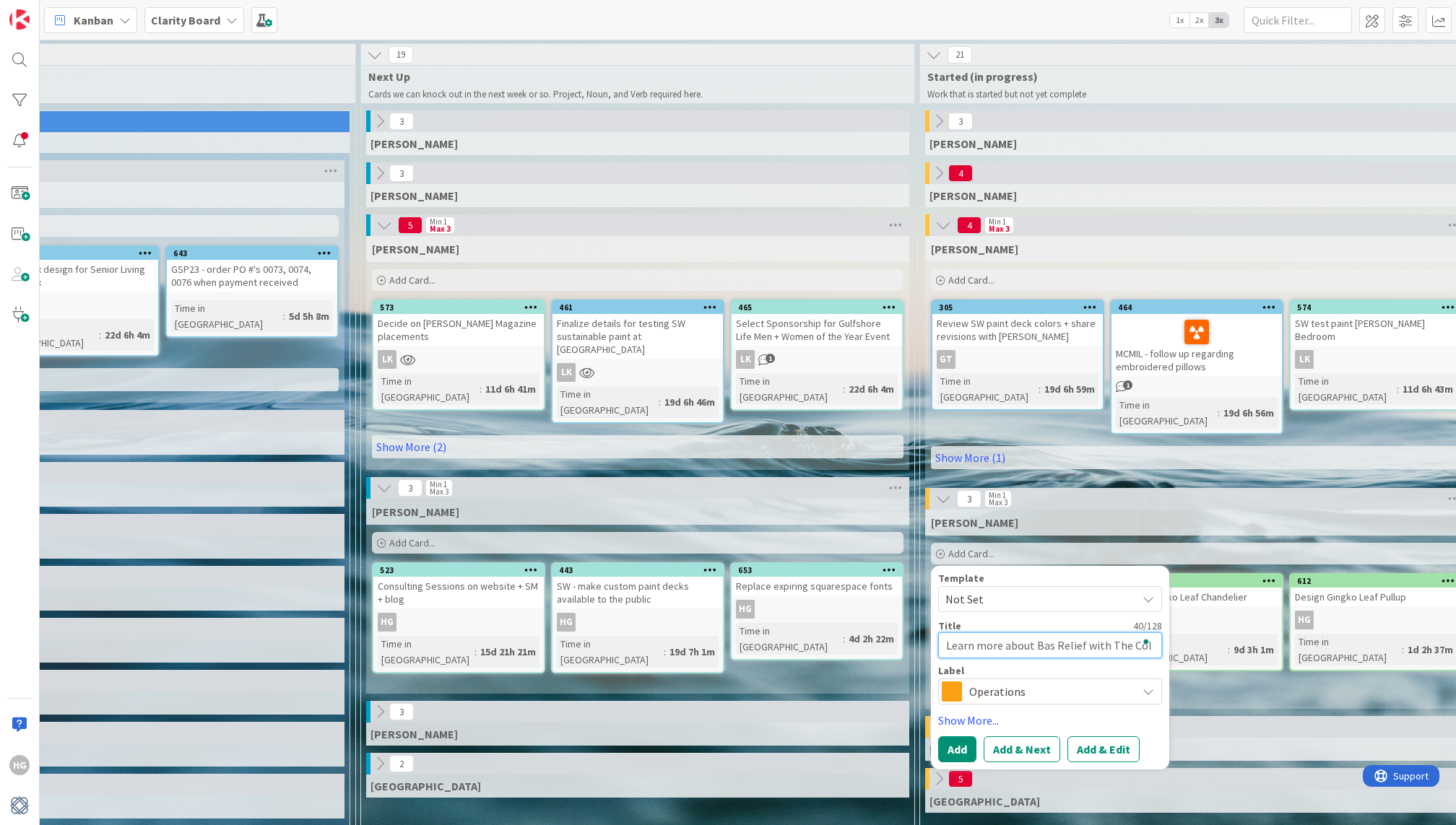
type textarea "x"
type textarea "Learn more about Bas Relief with The Colo"
type textarea "x"
type textarea "Learn more about Bas Relief with The Color"
type textarea "x"
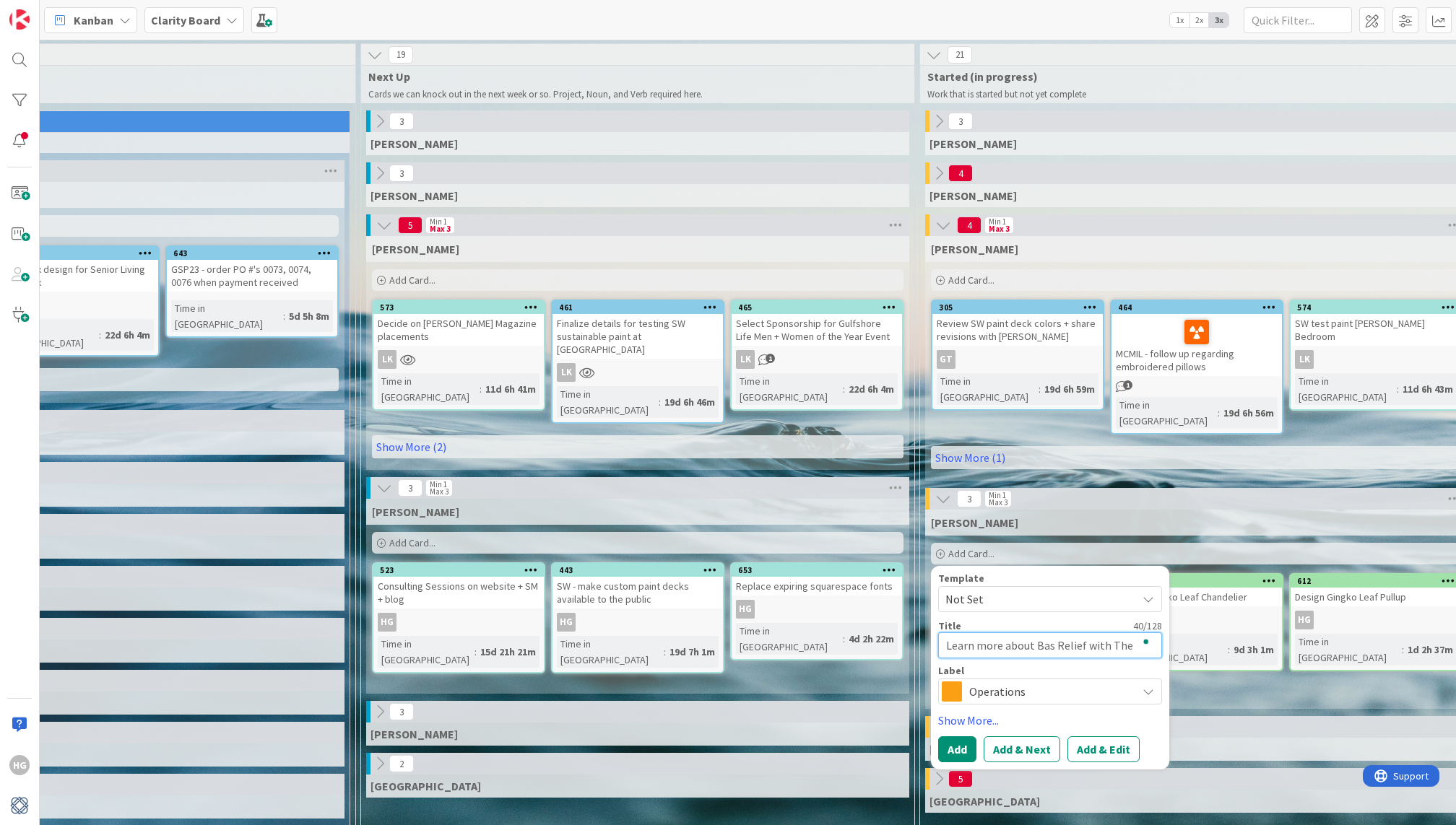
type textarea "Learn more about Bas Relief with The Color"
type textarea "x"
type textarea "Learn more about Bas Relief with The Color D"
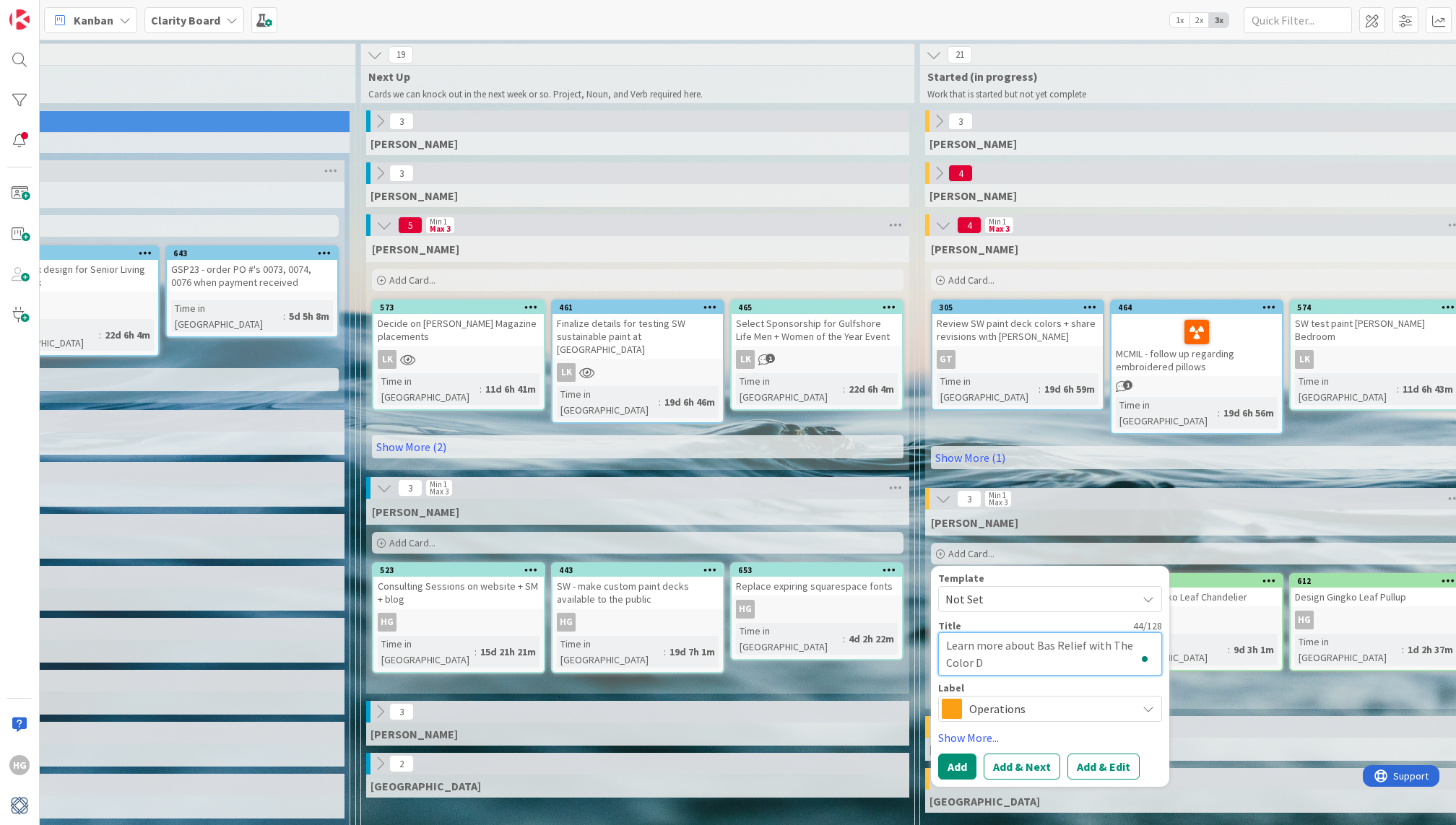
type textarea "x"
type textarea "Learn more about Bas Relief with The Color Dr"
type textarea "x"
type textarea "Learn more about Bas Relief with The Color Dre"
type textarea "x"
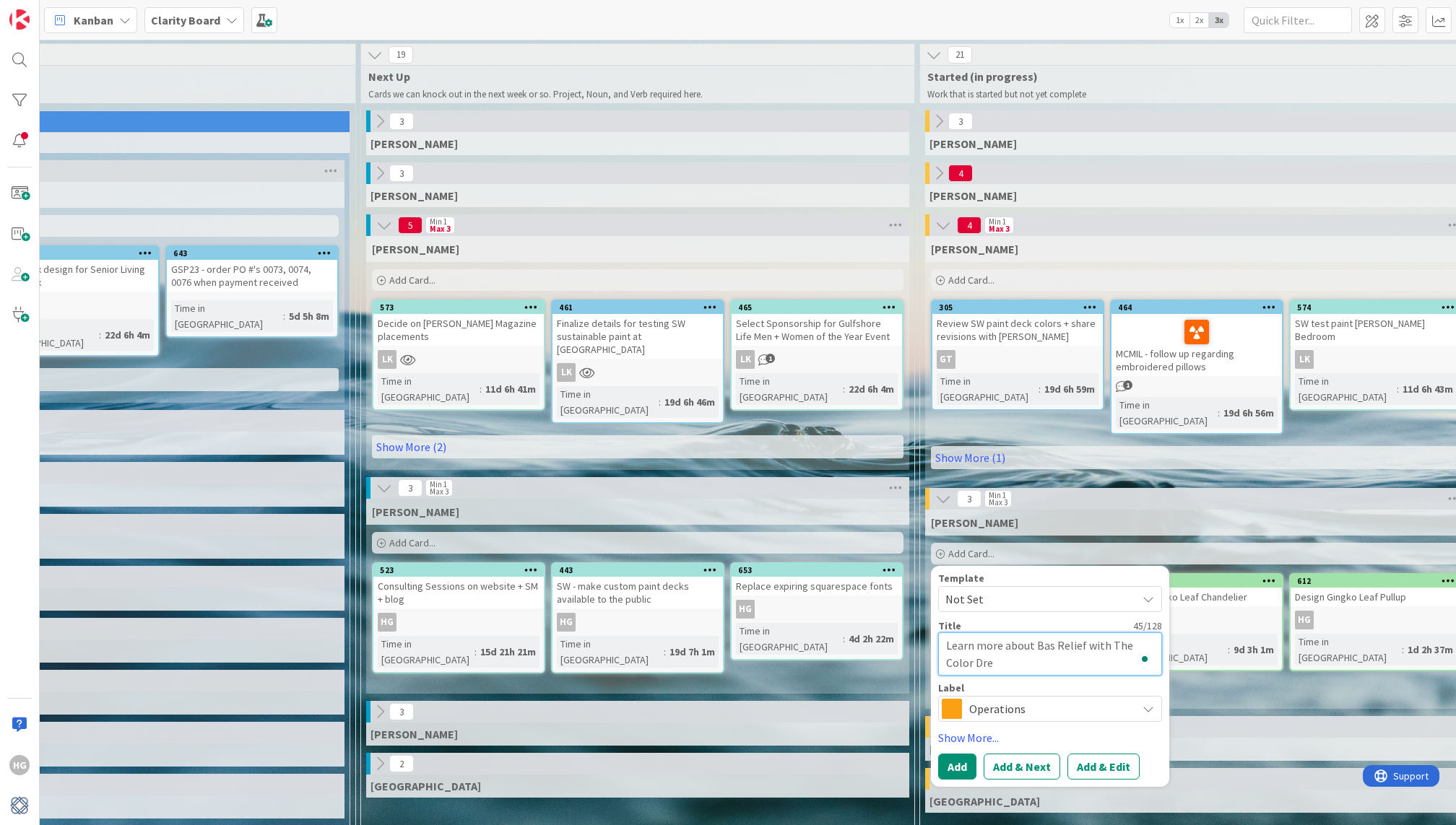
type textarea "Learn more about Bas Relief with The Color Drea"
type textarea "x"
type textarea "Learn more about Bas Relief with The Color Dreae"
type textarea "x"
type textarea "Learn more about Bas Relief with The Color Drea"
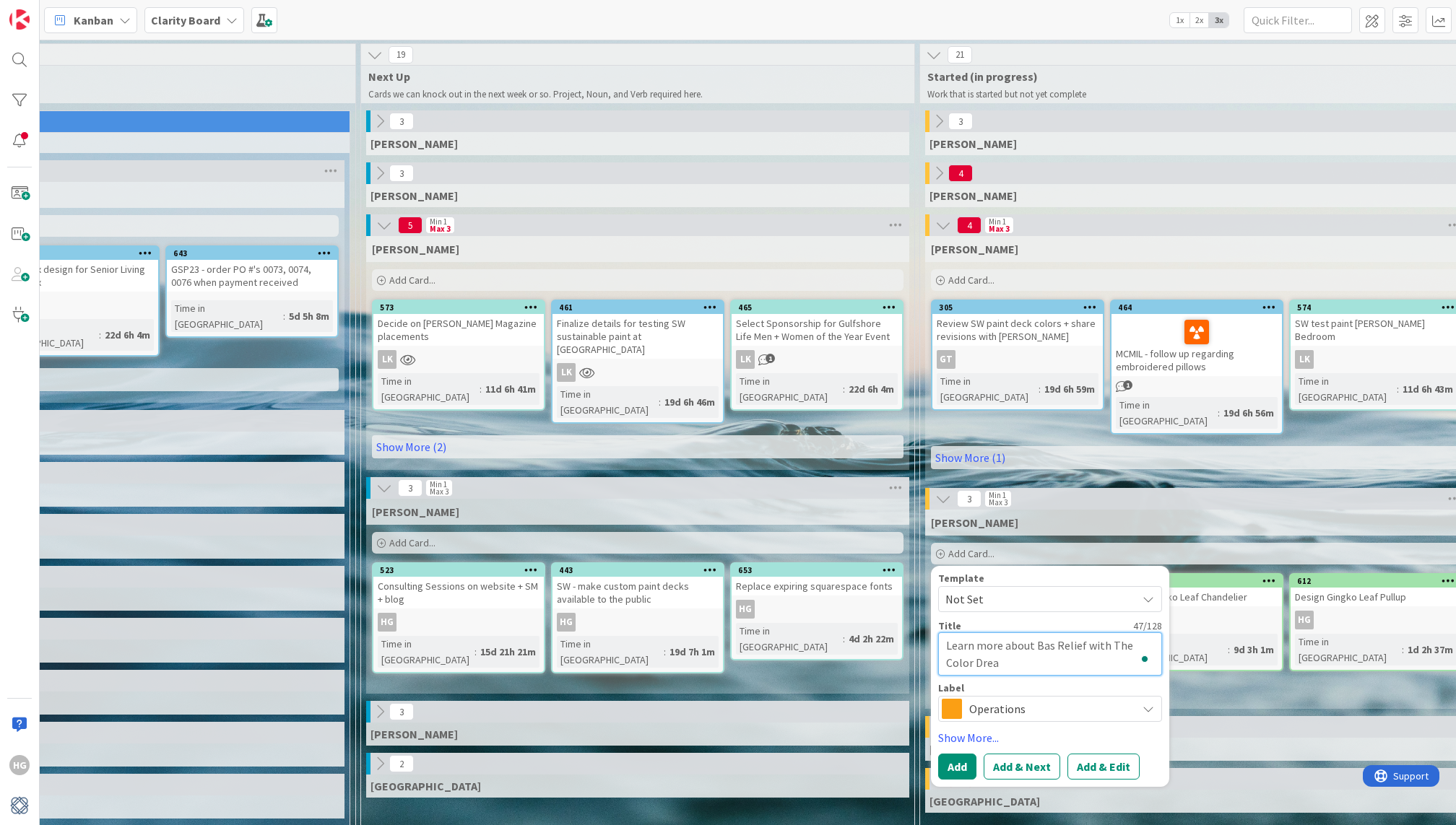
type textarea "x"
type textarea "Learn more about Bas Relief with The Color Dream"
type textarea "x"
type textarea "Learn more about Bas Relief with The Color Dreame"
type textarea "x"
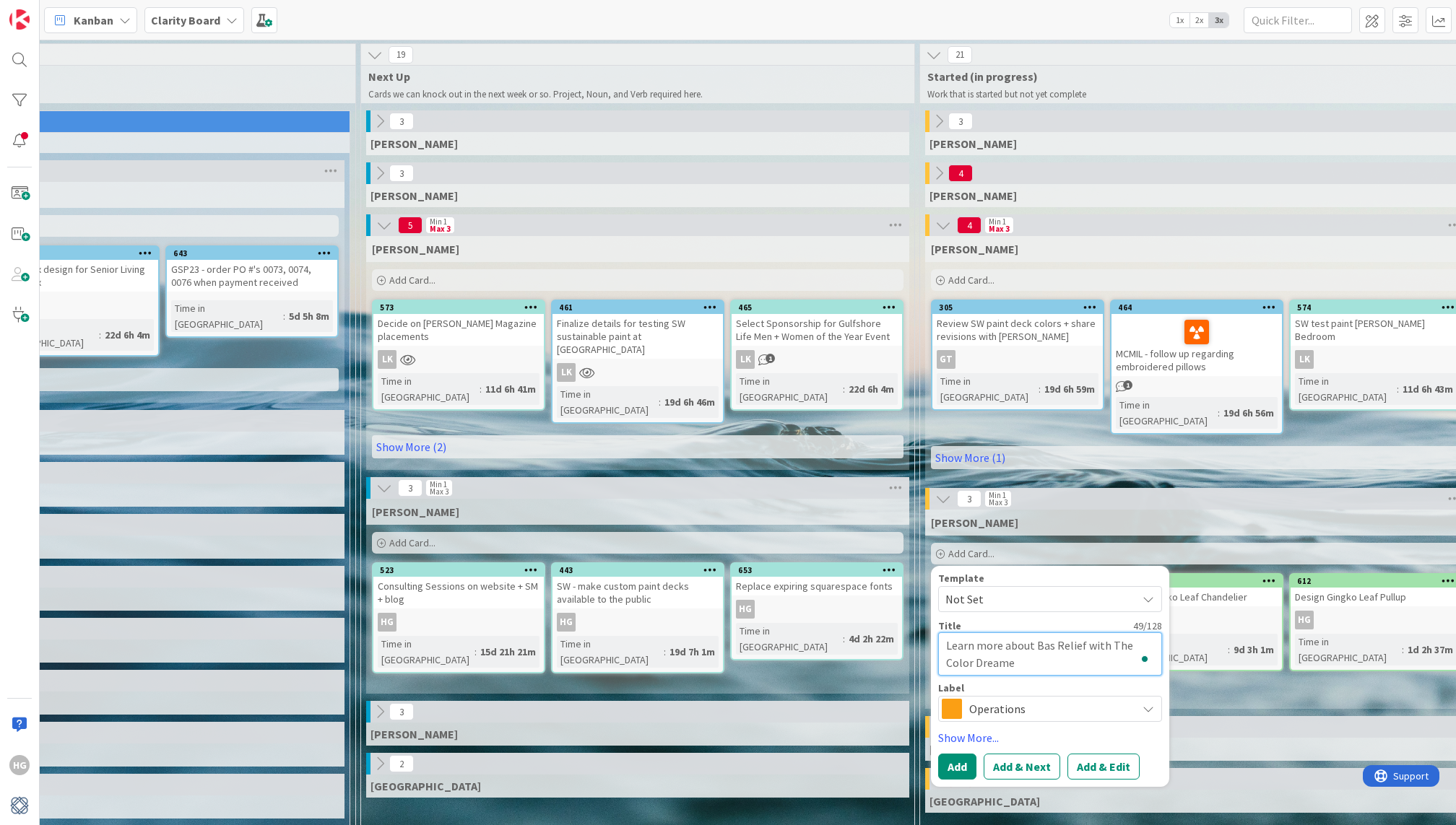
type textarea "Learn more about Bas Relief with The Color Dreamer"
type textarea "x"
type textarea "Learn more about Bas Relief with The Color Dreamers"
click at [985, 699] on span "Operations" at bounding box center [1049, 708] width 160 height 20
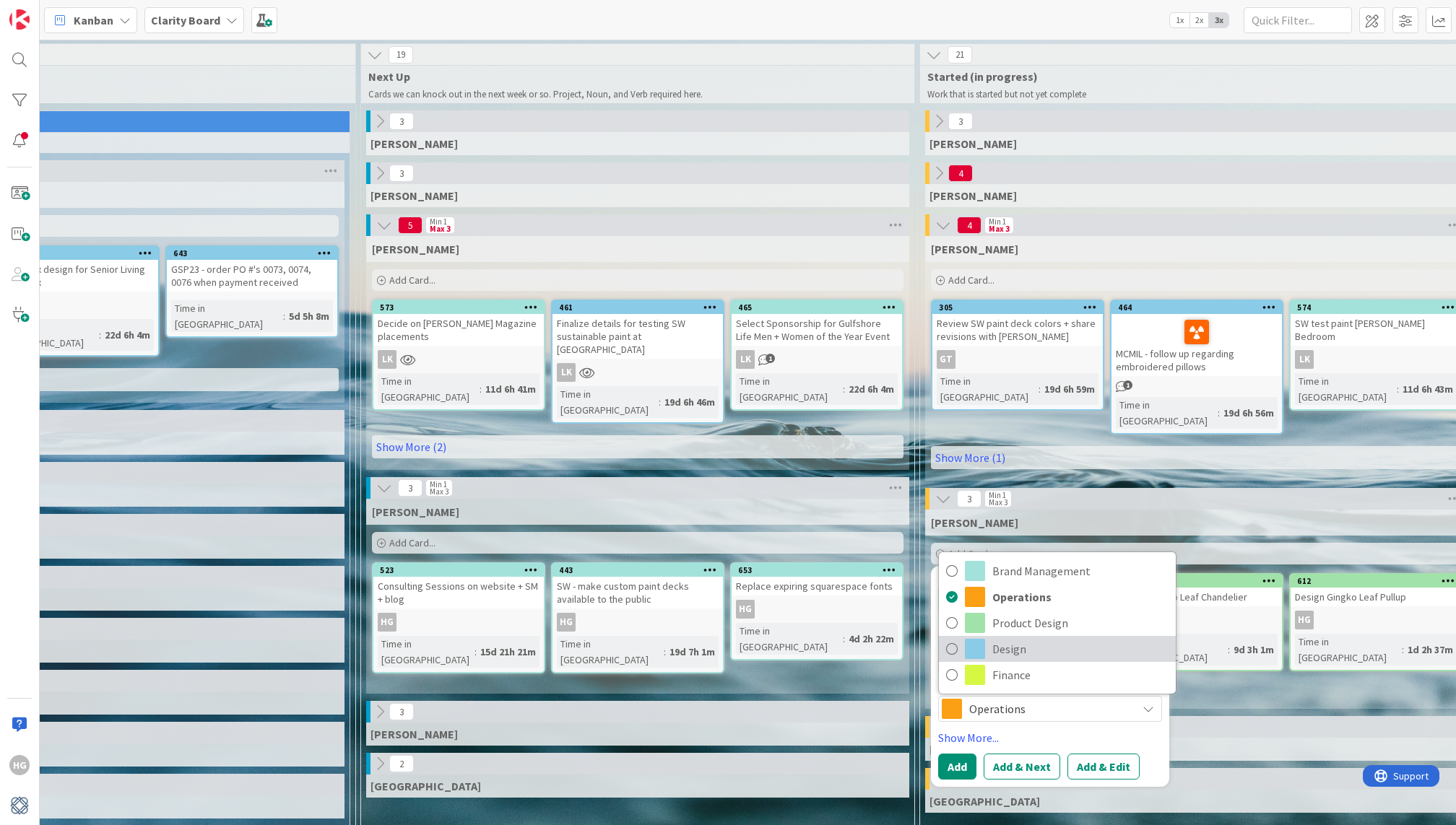
click at [995, 638] on span "Design" at bounding box center [1080, 649] width 176 height 22
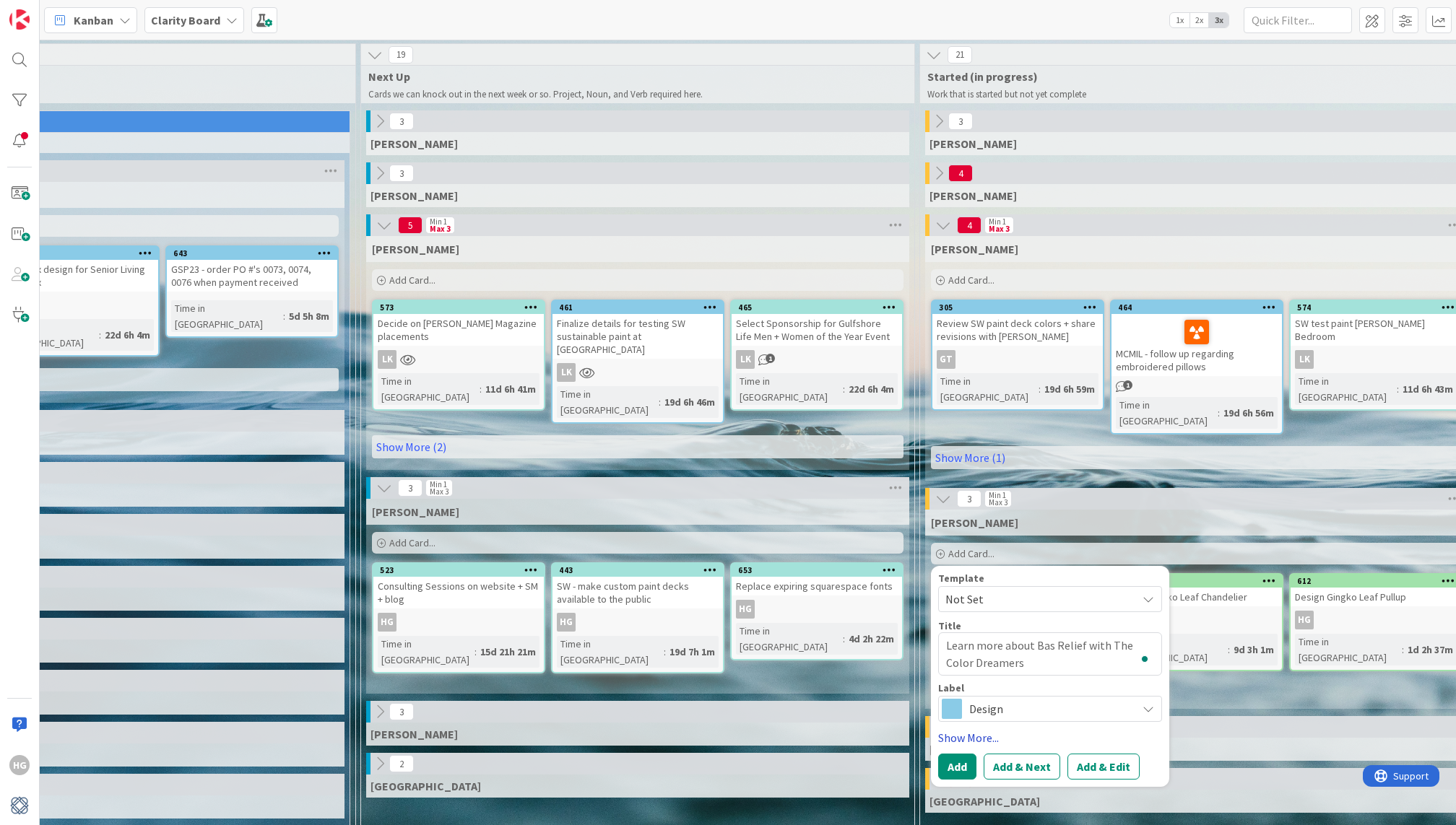
click at [970, 729] on link "Show More..." at bounding box center [1050, 738] width 223 height 18
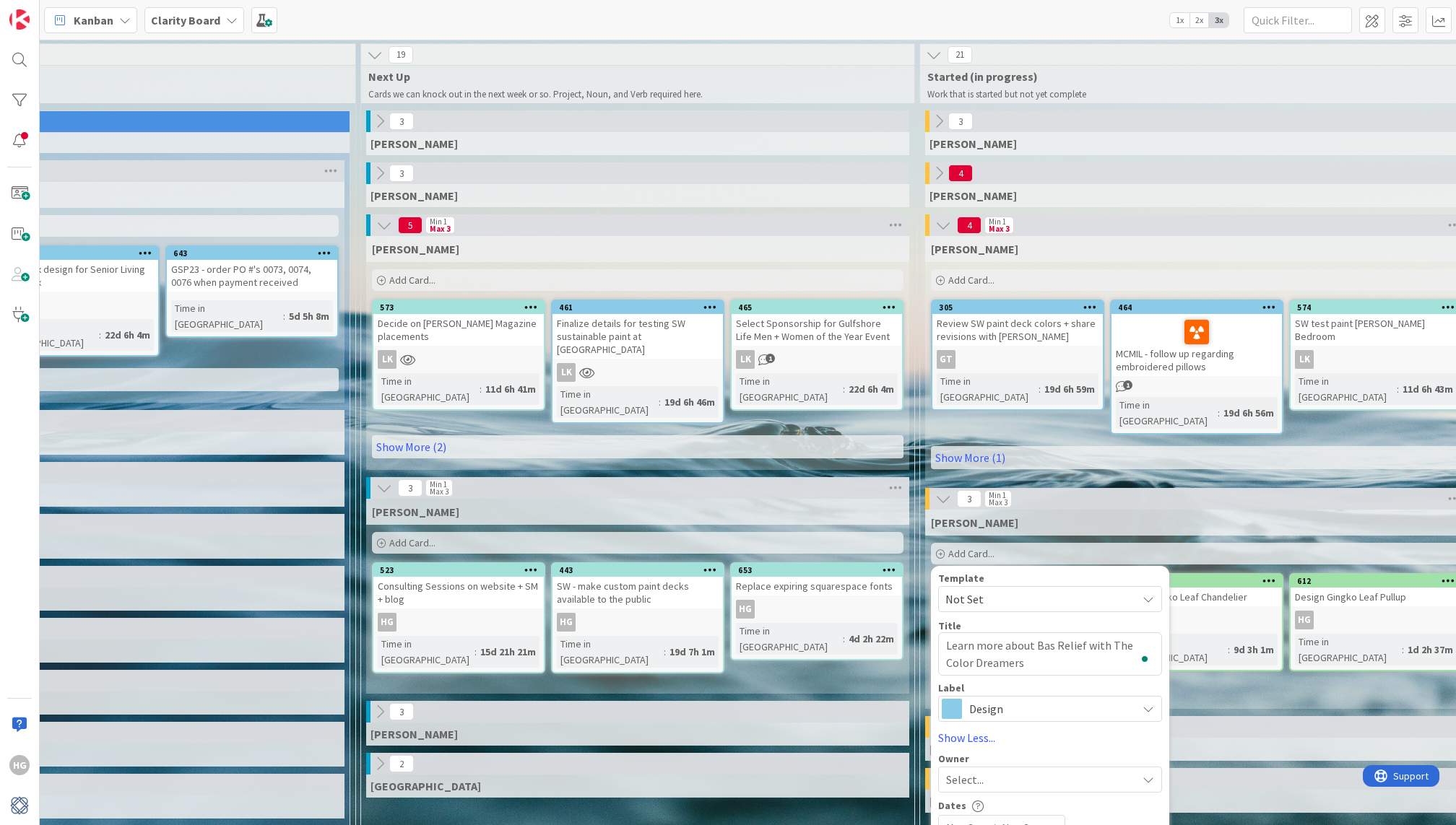
click at [964, 771] on span "Select..." at bounding box center [965, 780] width 38 height 18
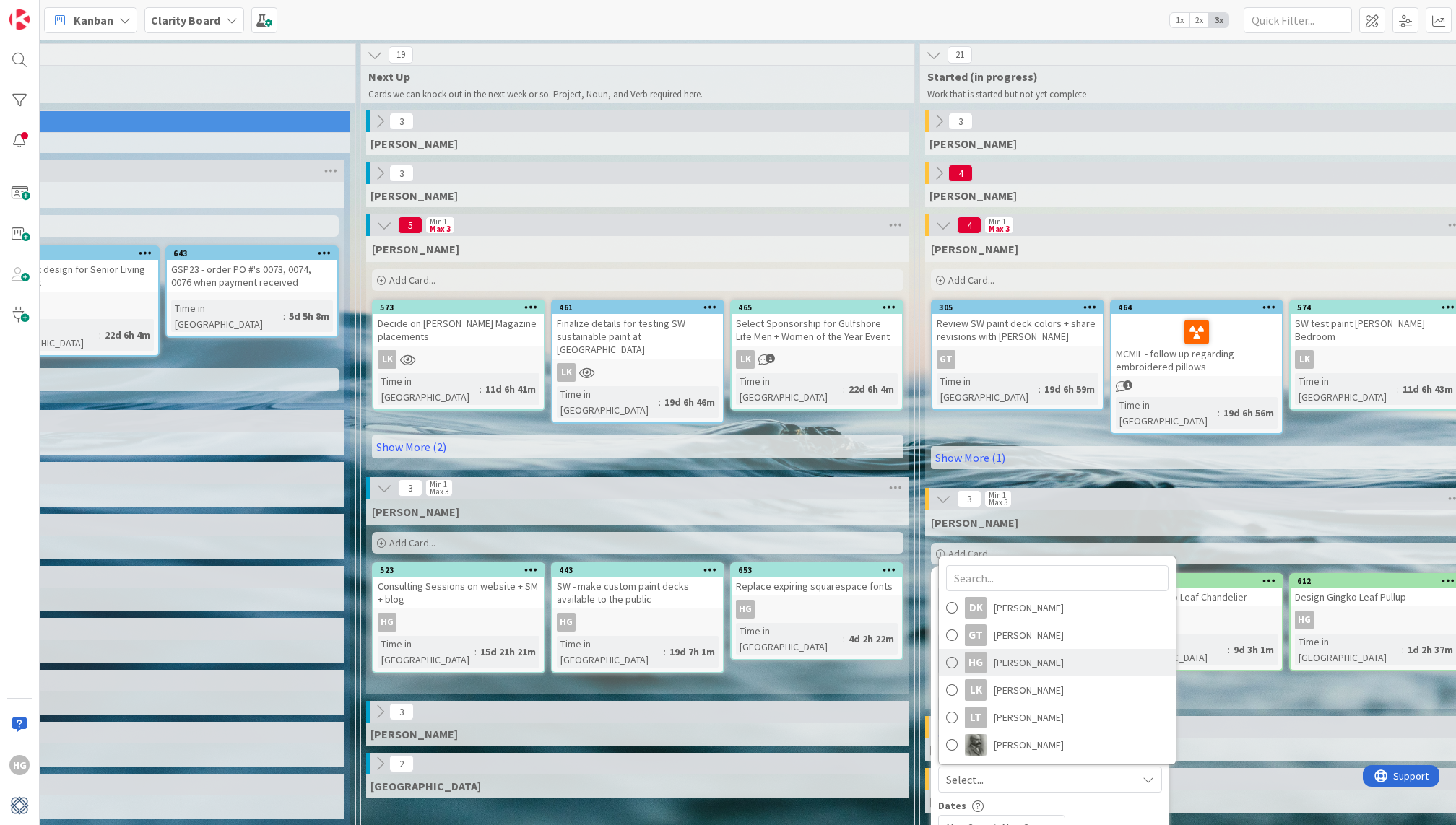
click at [1022, 652] on span "[PERSON_NAME]" at bounding box center [1028, 663] width 70 height 22
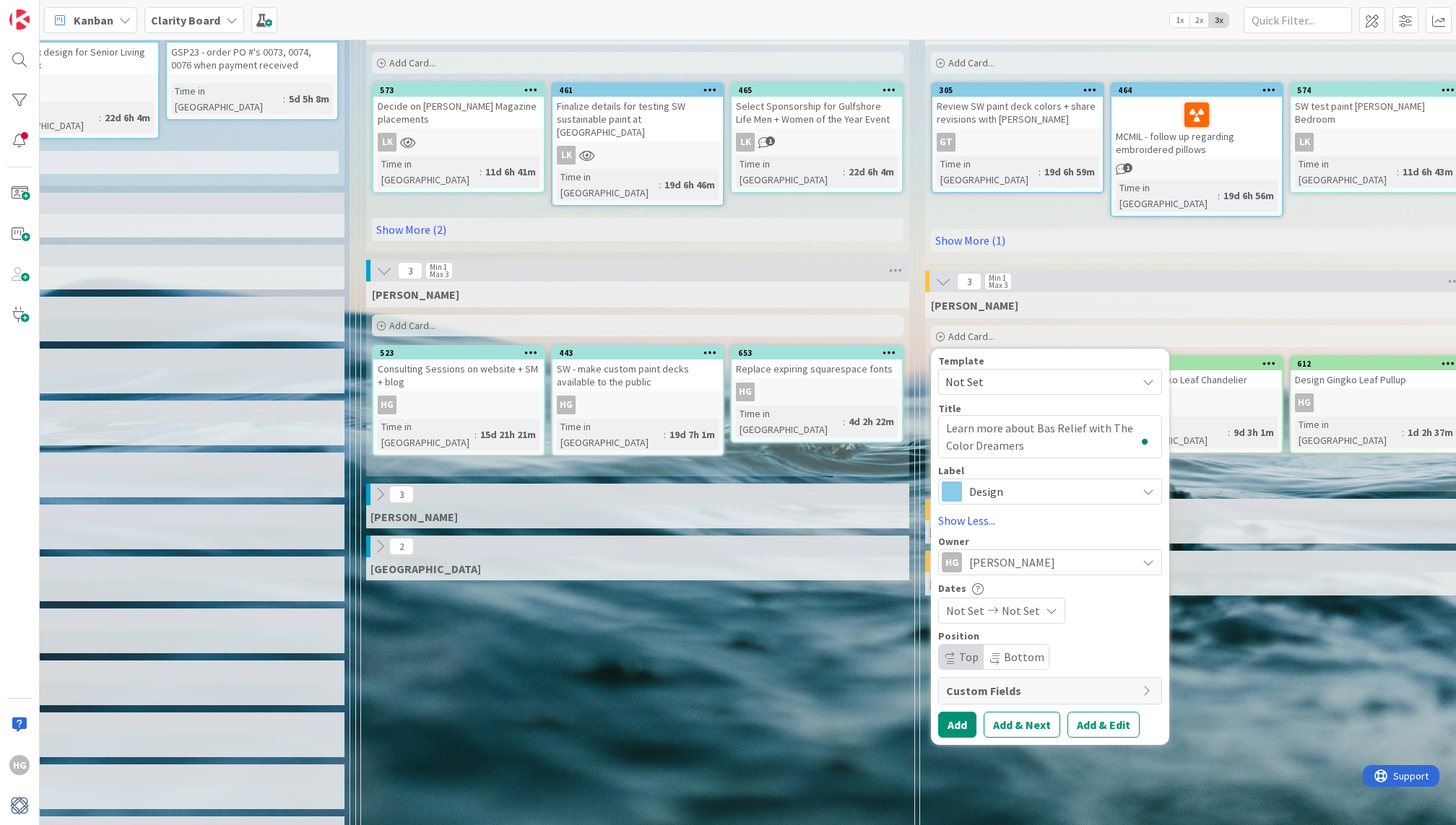
scroll to position [229, 615]
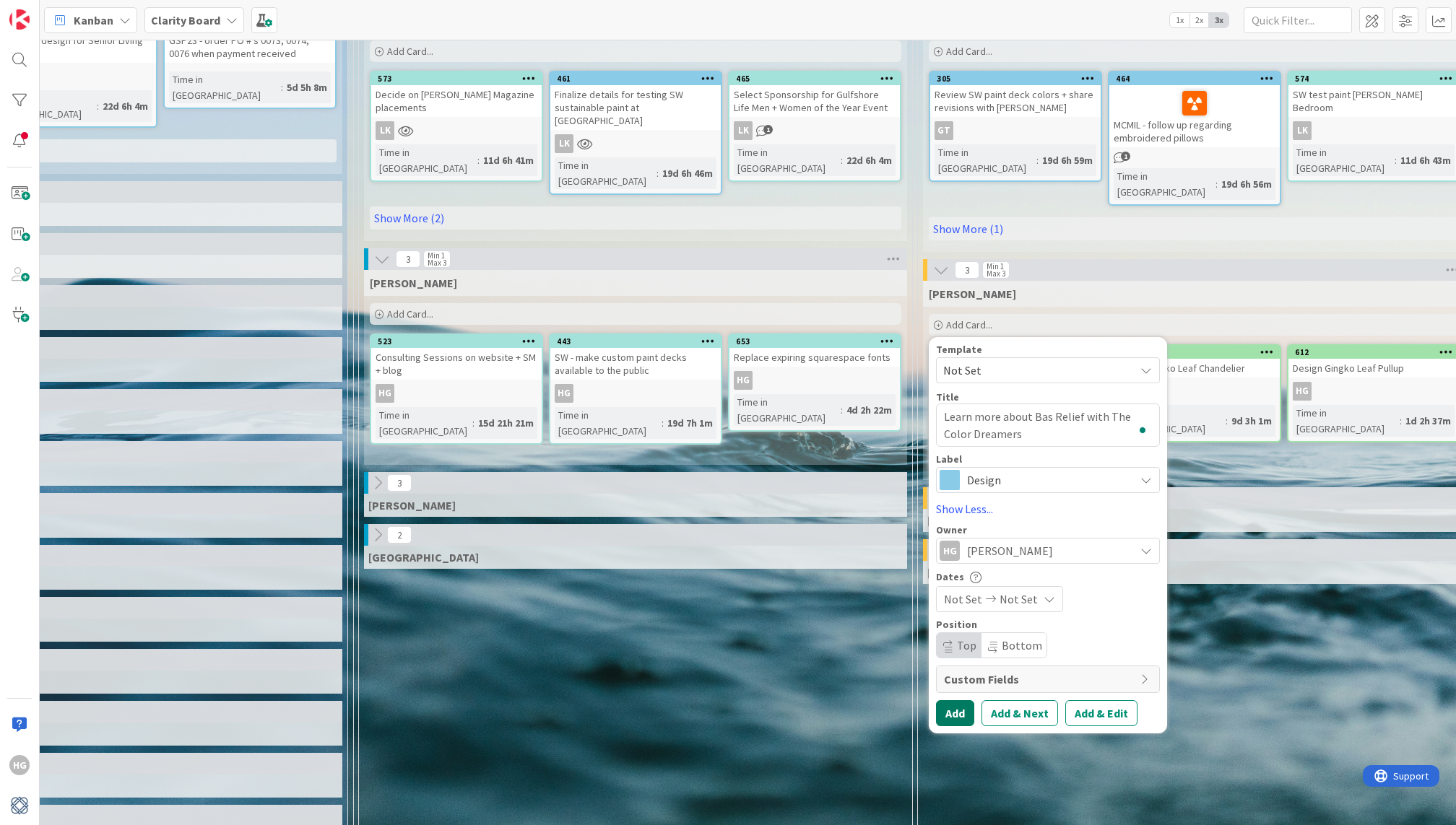
click at [958, 701] on button "Add" at bounding box center [955, 713] width 39 height 26
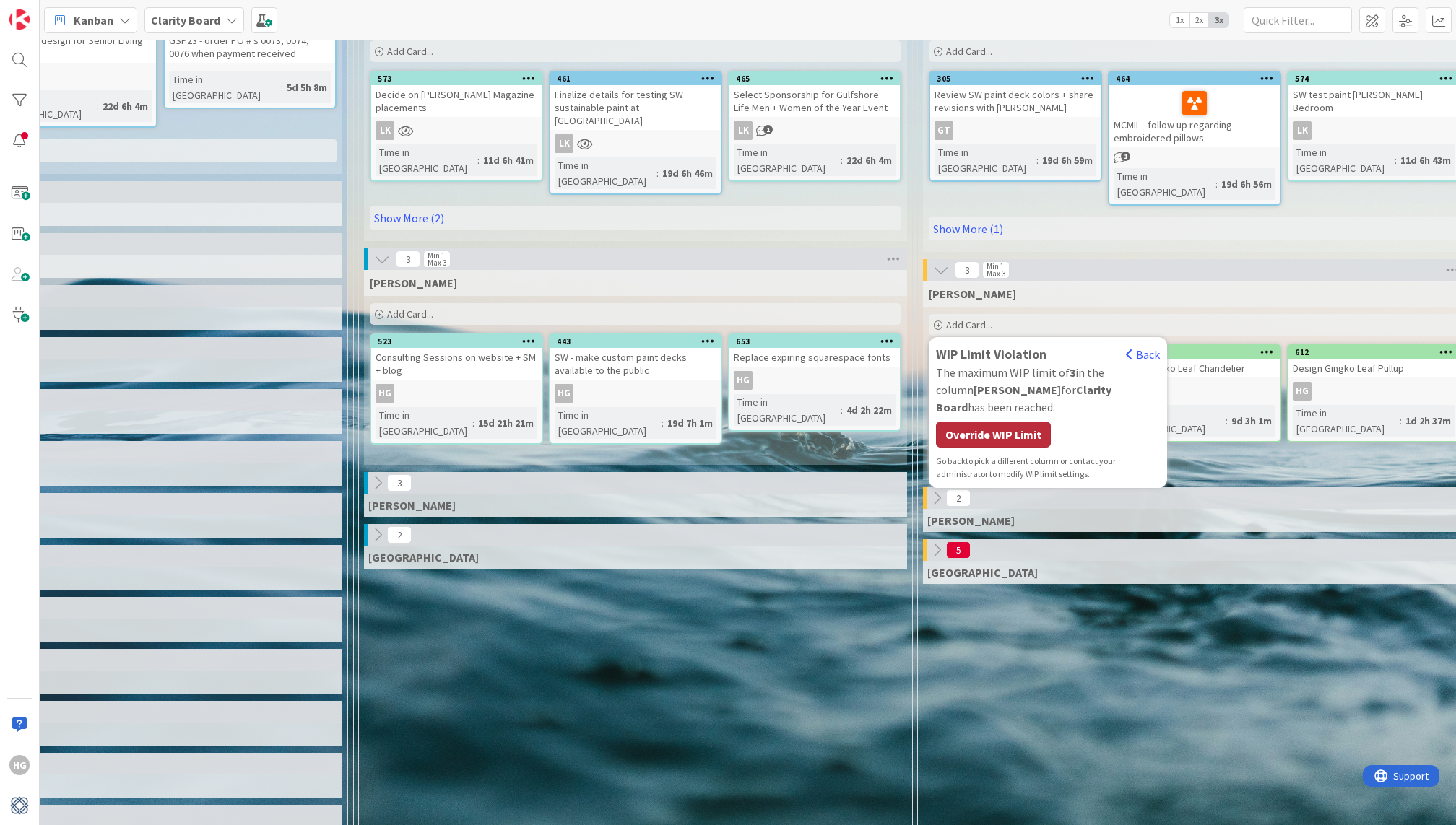
click at [1031, 422] on div "Override WIP Limit" at bounding box center [993, 435] width 115 height 26
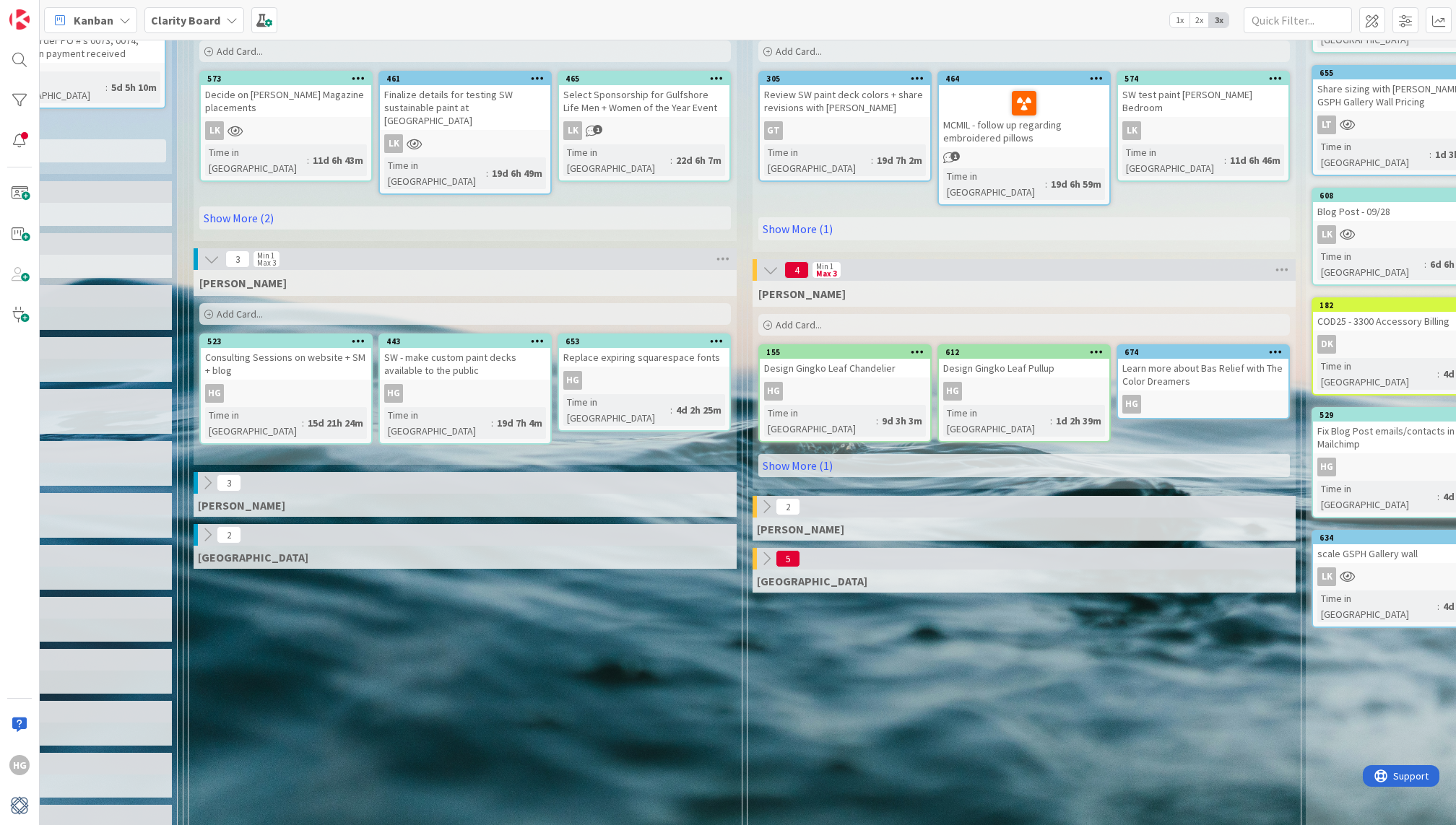
scroll to position [229, 0]
click at [840, 454] on link "Show More (1)" at bounding box center [1024, 465] width 532 height 23
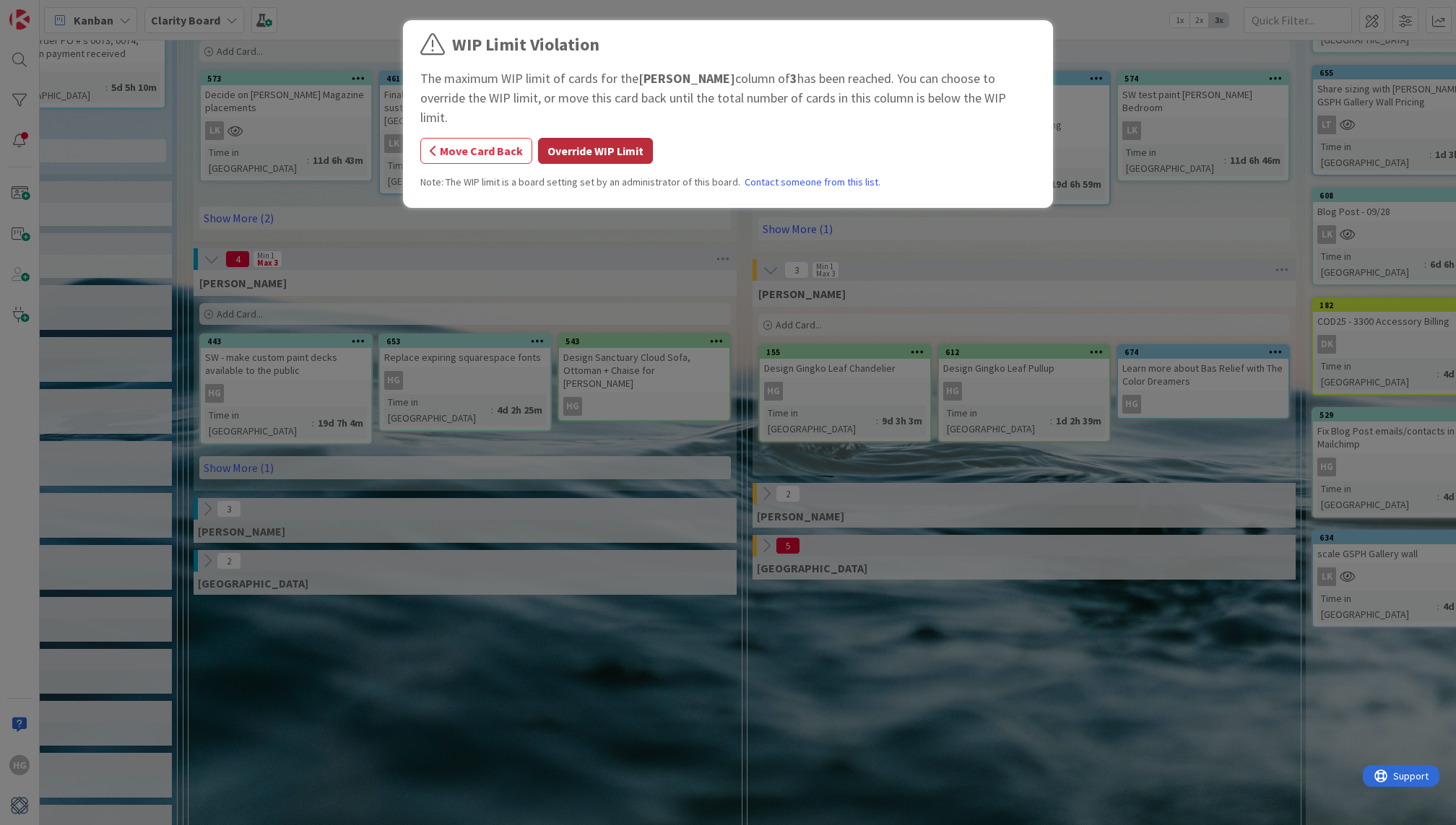
click at [557, 138] on button "Override WIP Limit" at bounding box center [595, 151] width 115 height 26
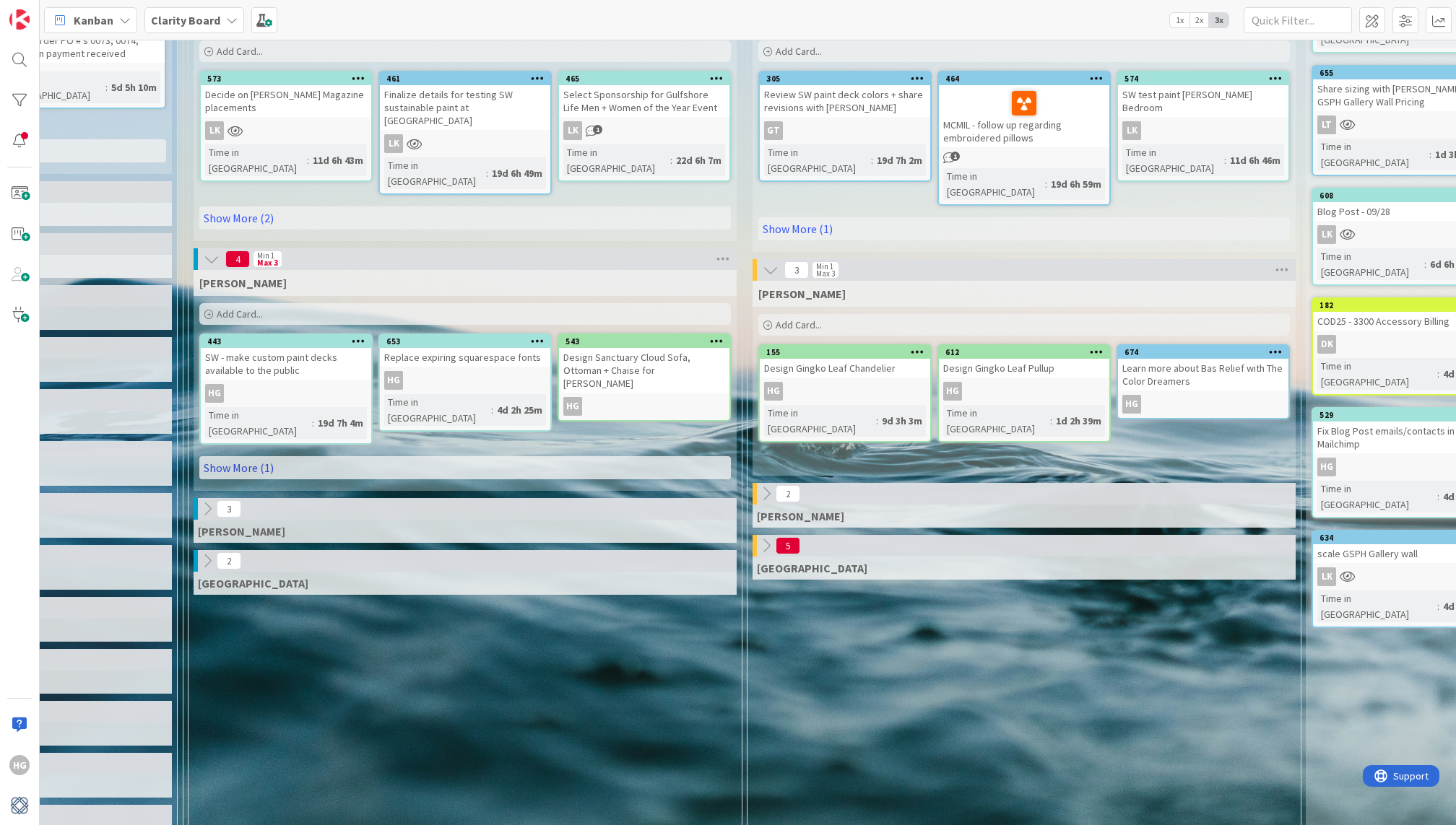
click at [324, 456] on link "Show More (1)" at bounding box center [466, 467] width 532 height 23
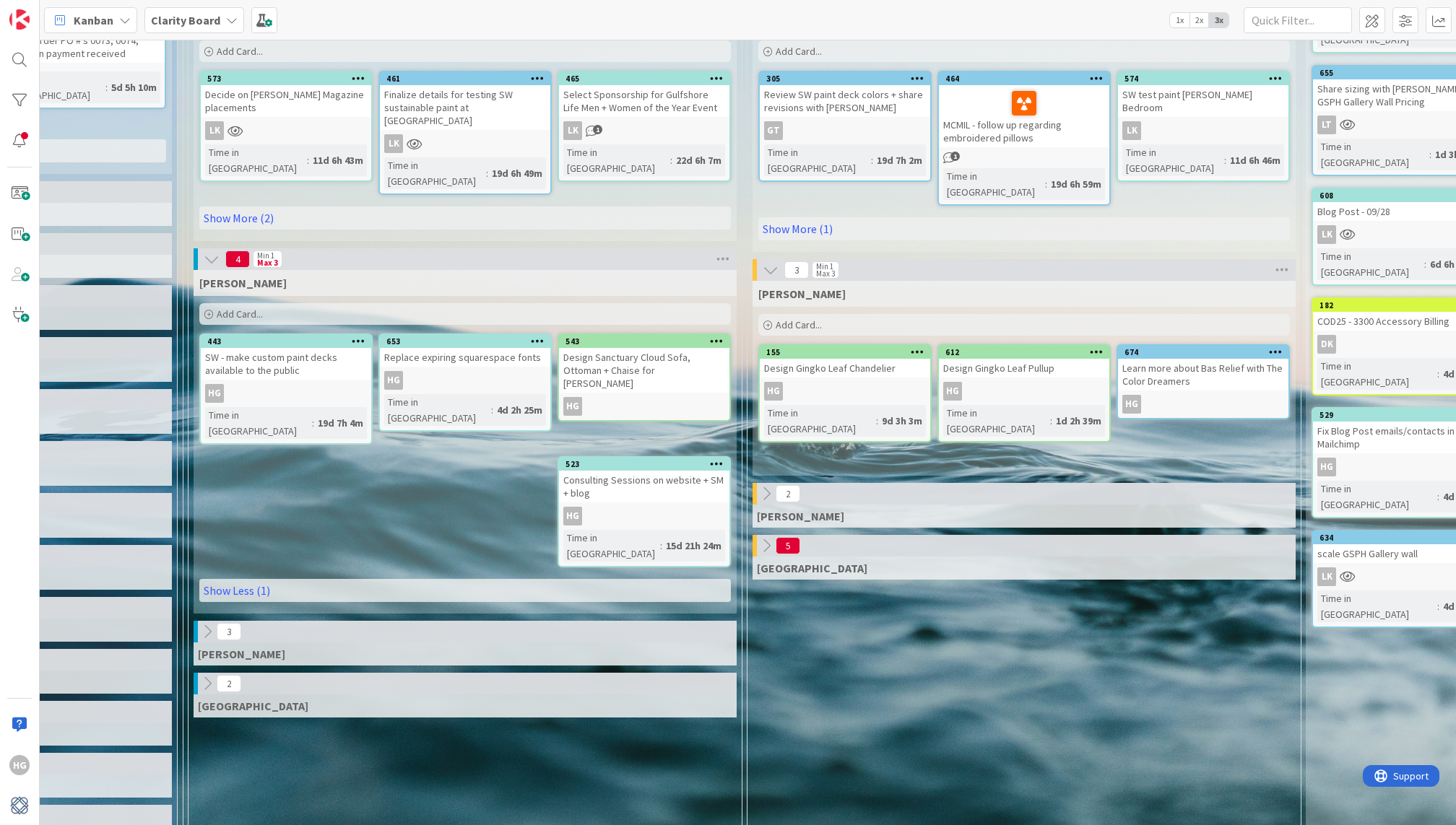
click at [300, 303] on div "Add Card..." at bounding box center [466, 314] width 532 height 22
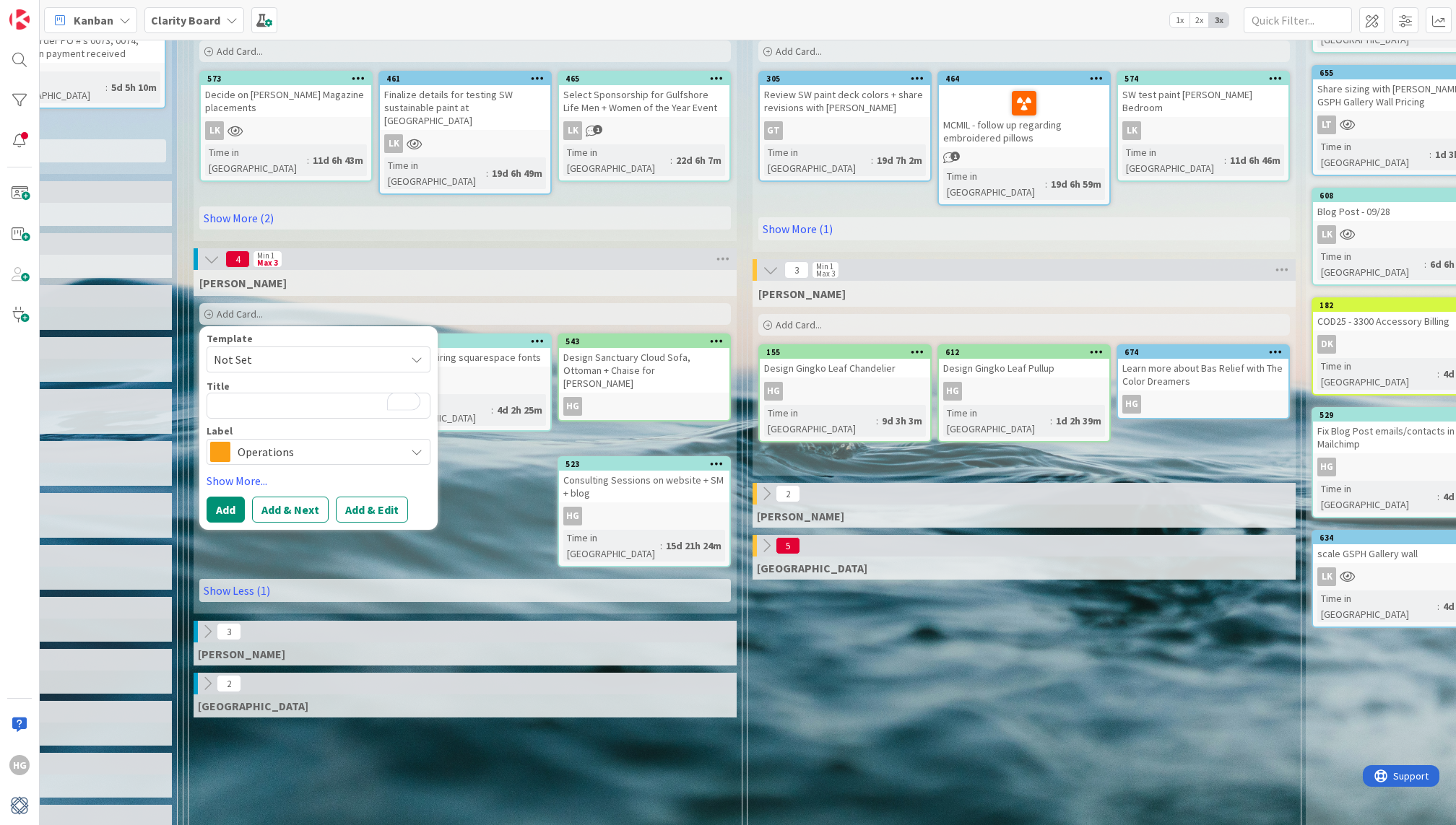
type textarea "x"
type textarea "D"
type textarea "x"
type textarea "De"
type textarea "x"
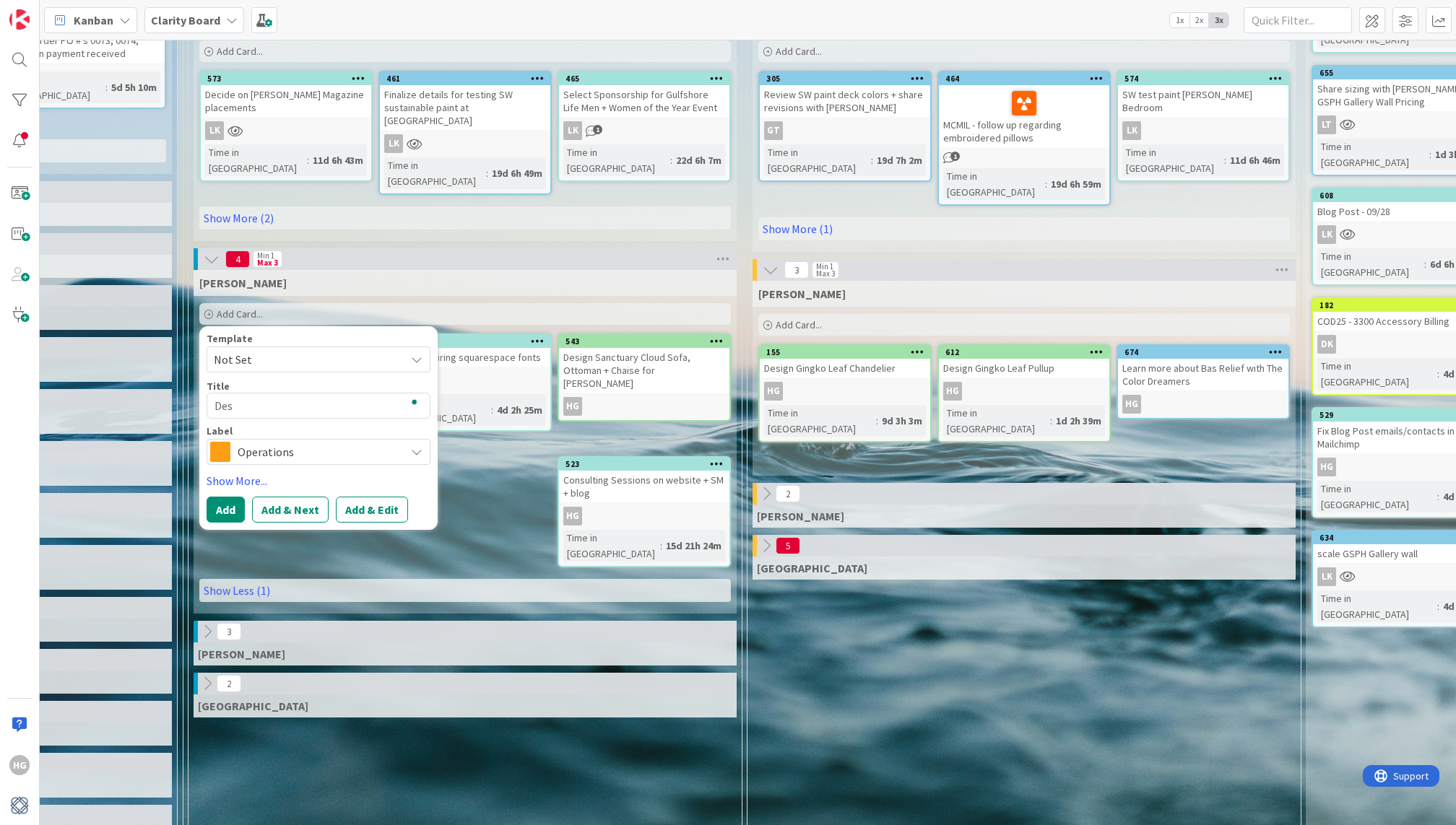
type textarea "Desi"
type textarea "x"
type textarea "Desig"
type textarea "x"
type textarea "Design"
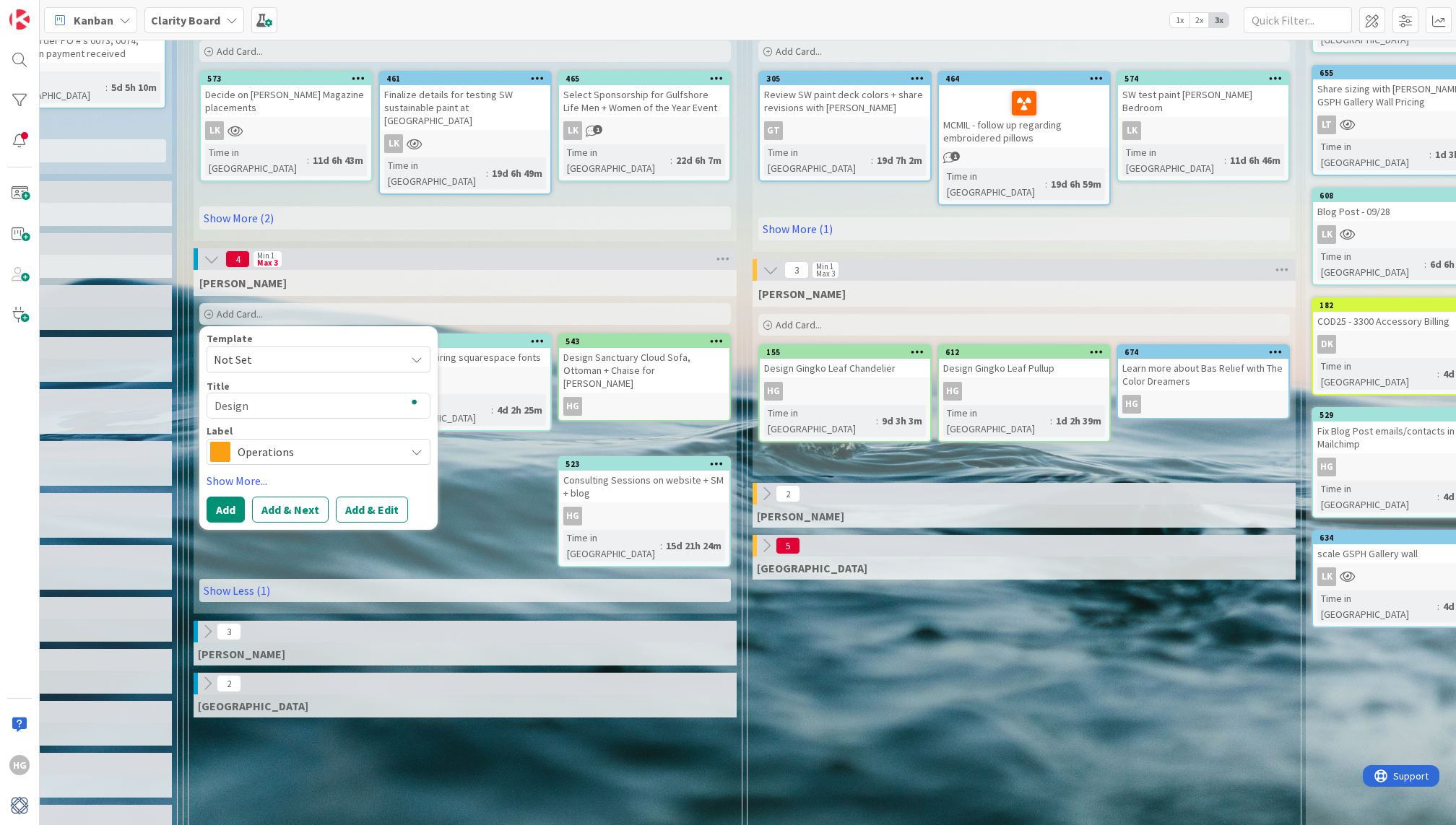
type textarea "x"
type textarea "Design"
type textarea "x"
type textarea "Design C"
type textarea "x"
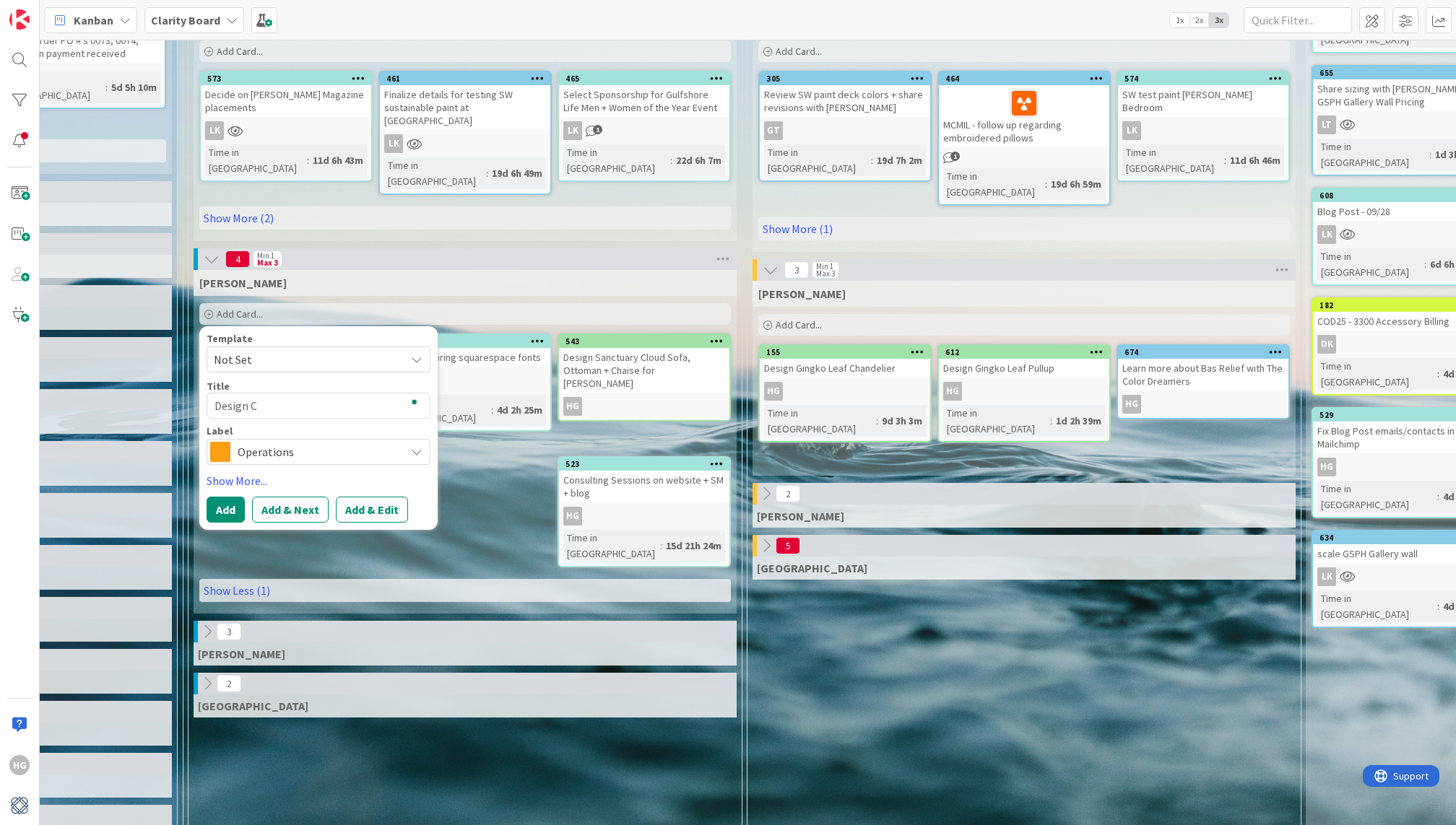
type textarea "Design Ch"
type textarea "x"
type textarea "Design Chi"
type textarea "x"
type textarea "Design Chic"
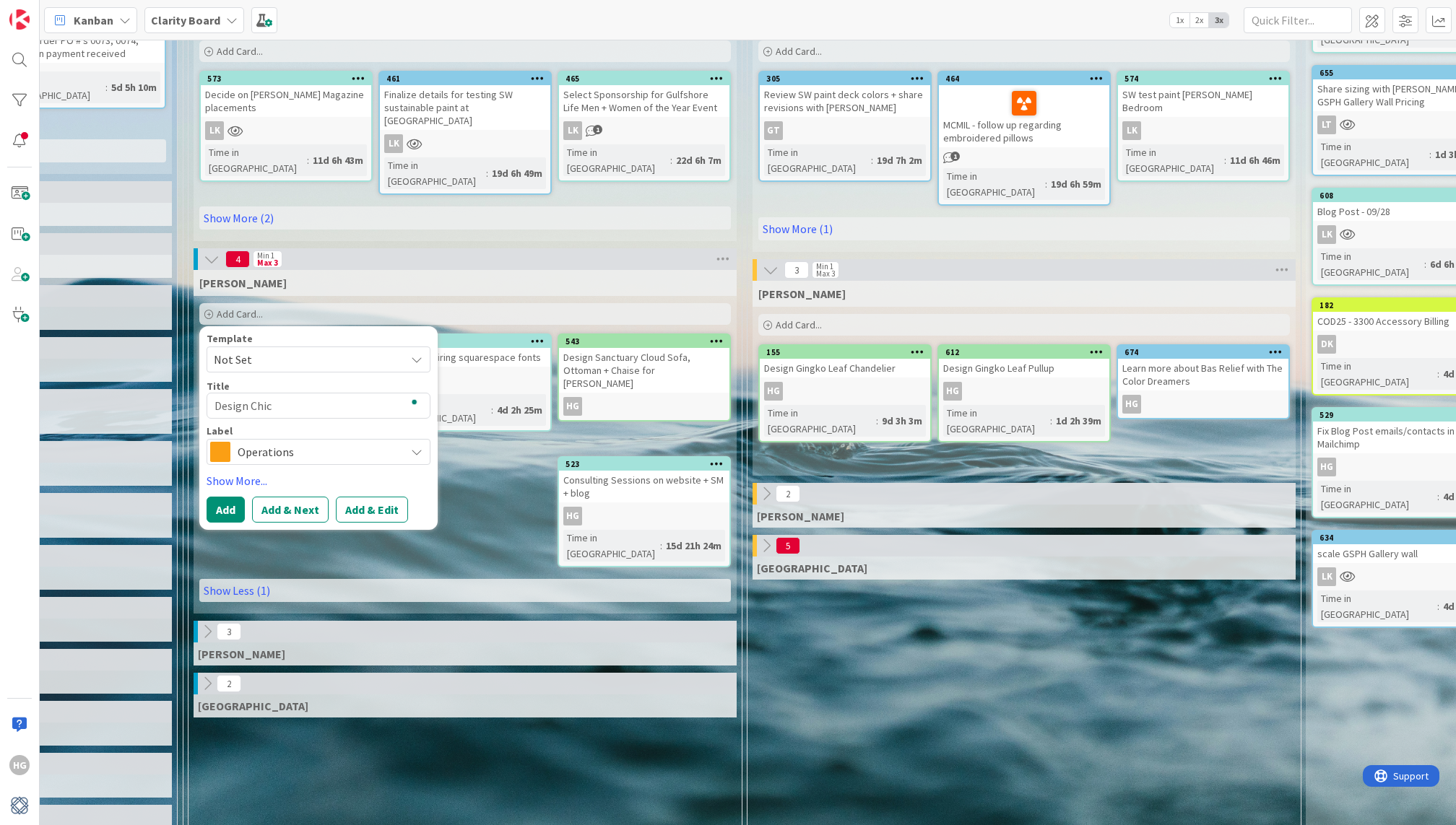
type textarea "x"
type textarea "Design Chica"
type textarea "x"
type textarea "Design Chicag"
type textarea "x"
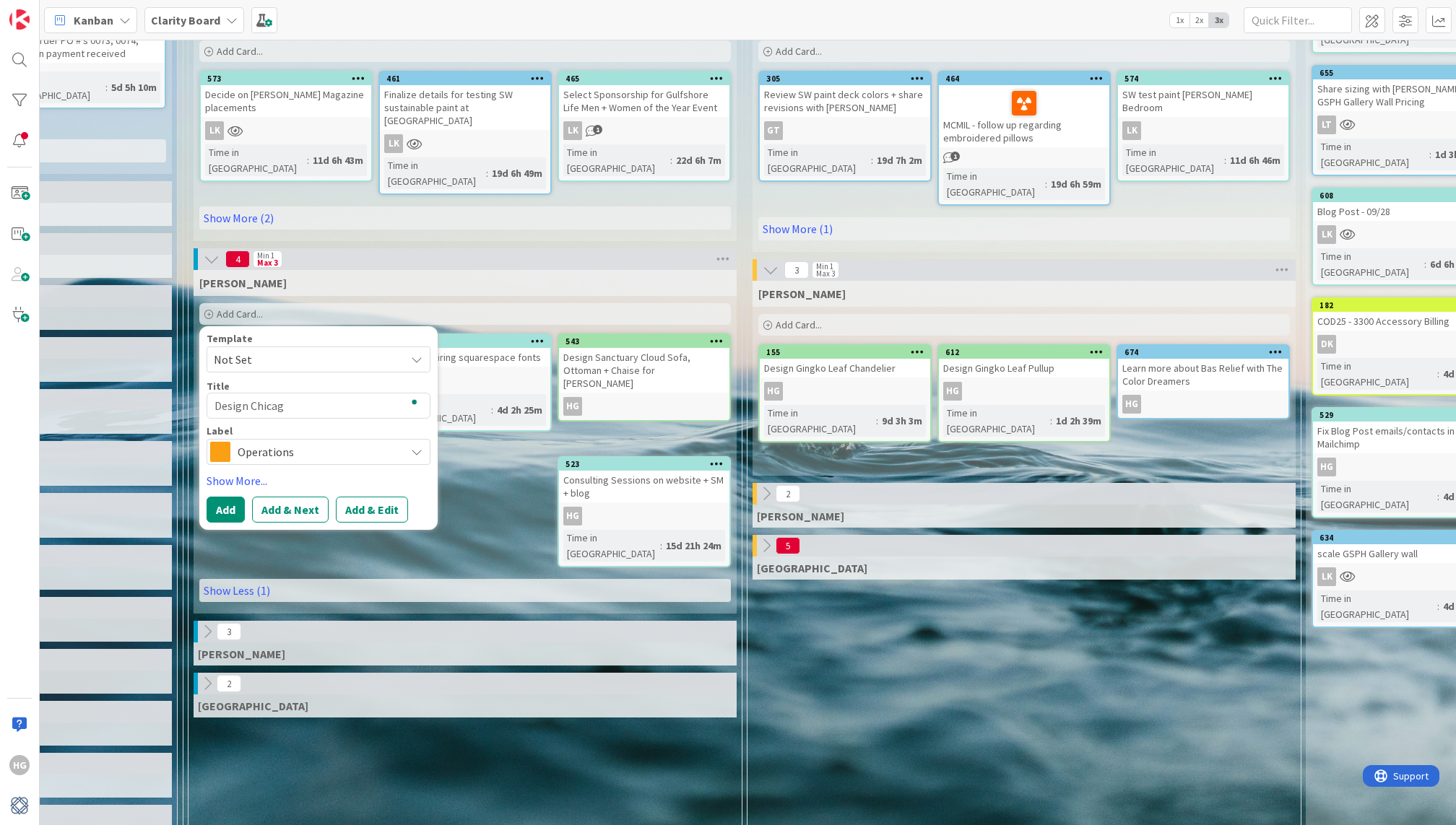
type textarea "Design [GEOGRAPHIC_DATA]"
type textarea "x"
type textarea "Design [GEOGRAPHIC_DATA]"
click at [237, 442] on span "Operations" at bounding box center [317, 452] width 160 height 20
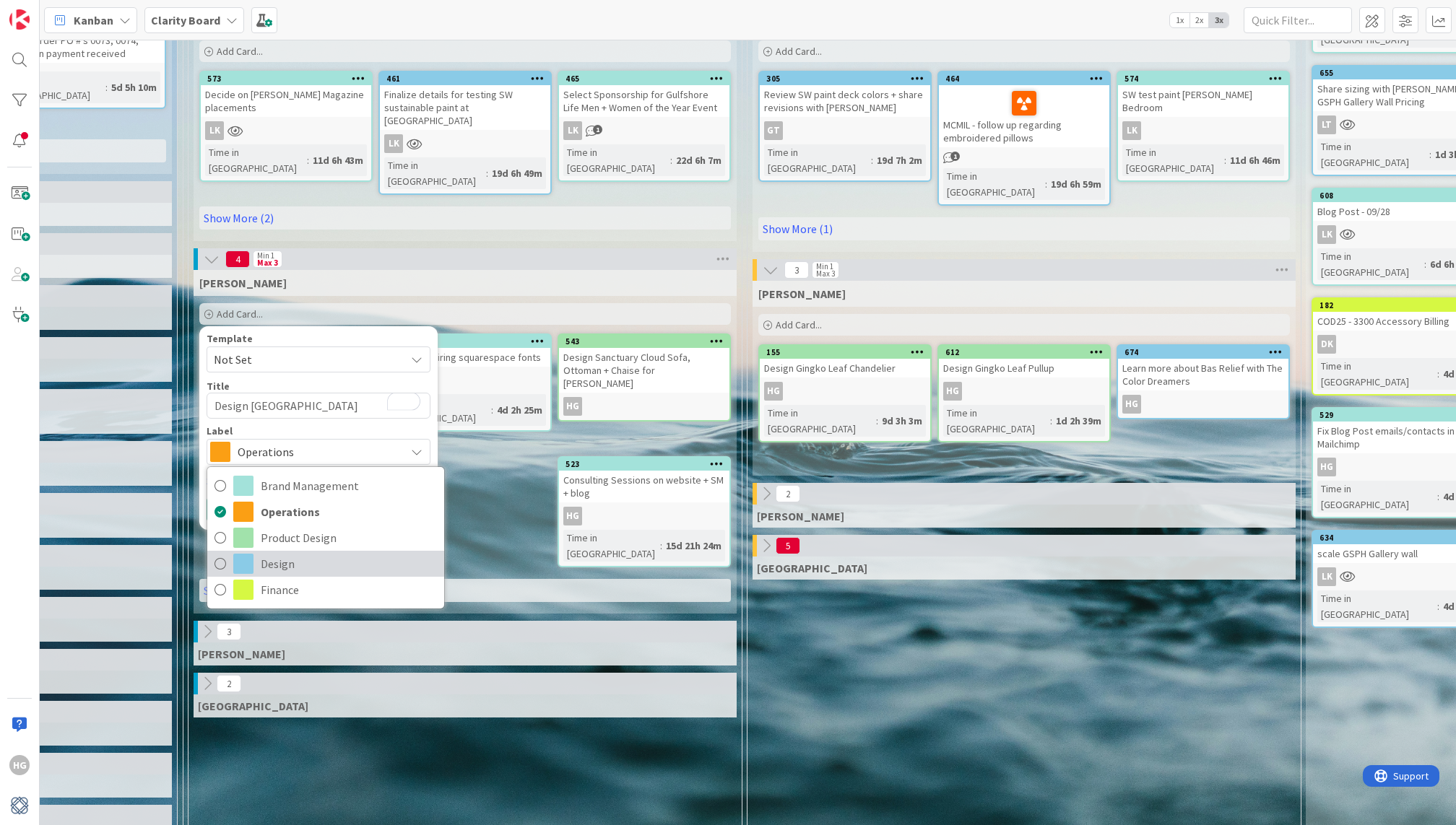
click at [248, 553] on span at bounding box center [243, 563] width 20 height 20
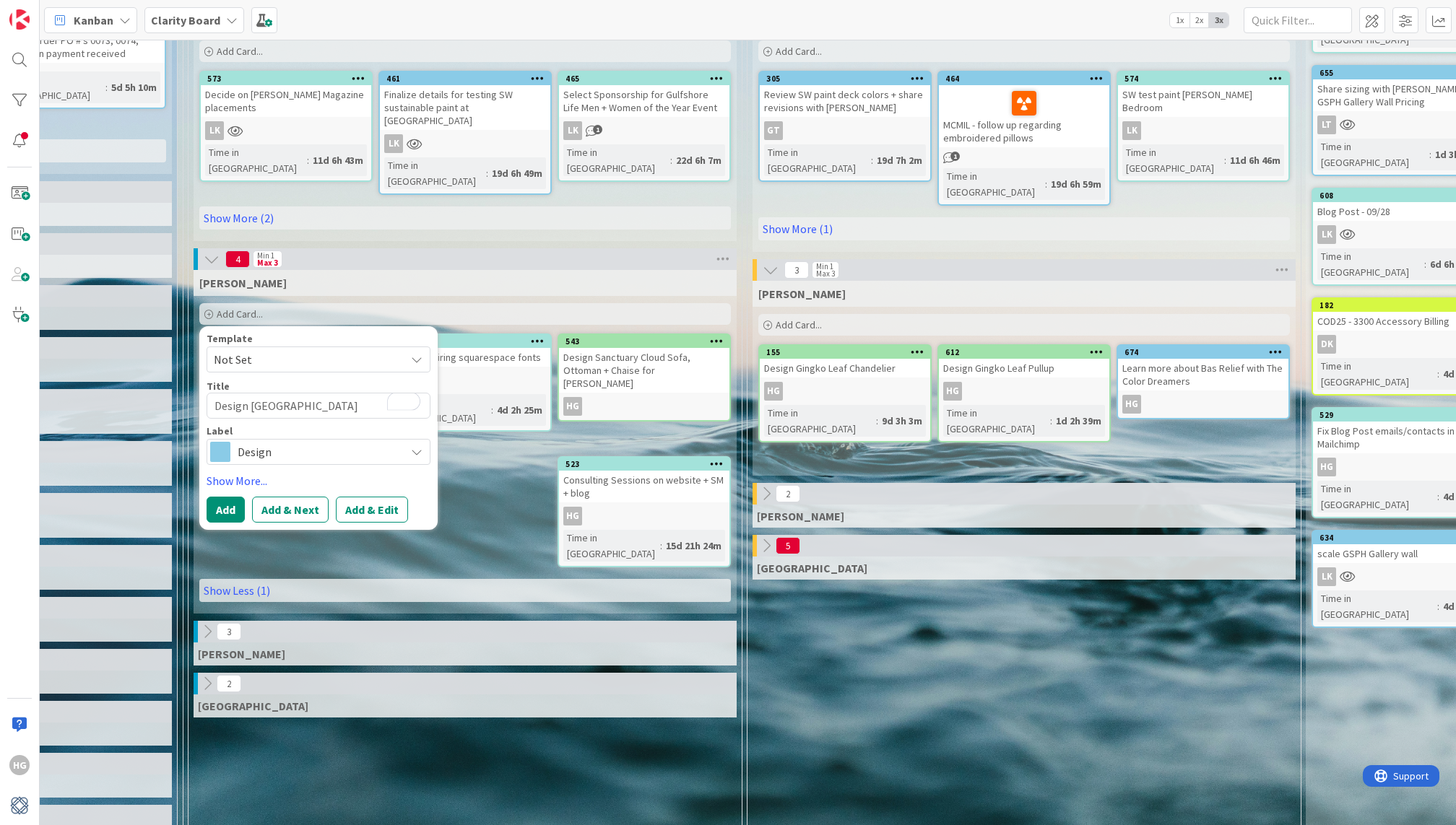
click at [226, 442] on div "Template Not Set Title 15 / 128 Design Chicago Label Design Brand Management Op…" at bounding box center [318, 428] width 223 height 189
click at [226, 472] on link "Show More..." at bounding box center [318, 481] width 223 height 18
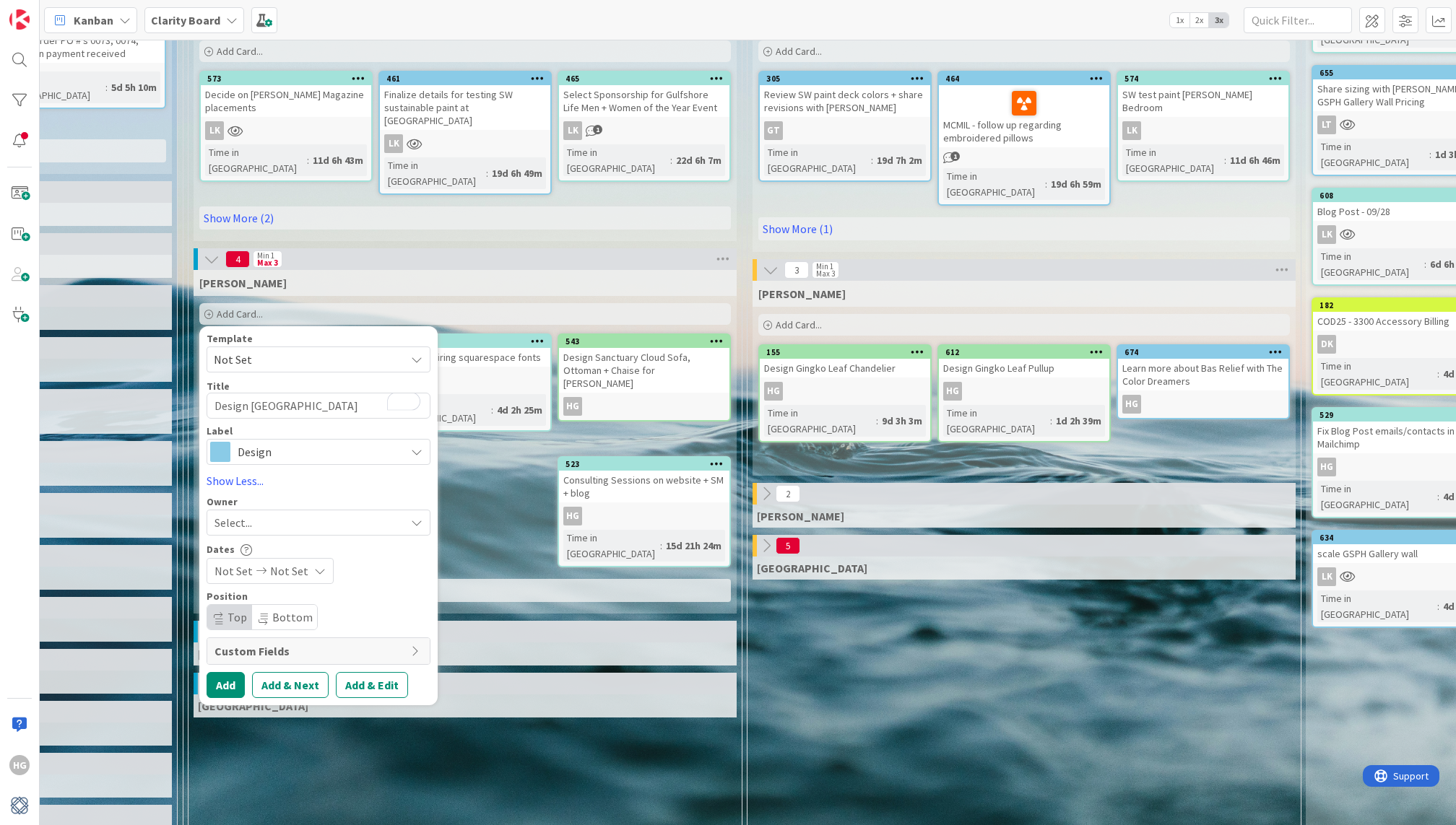
click at [242, 514] on span "Select..." at bounding box center [233, 523] width 38 height 18
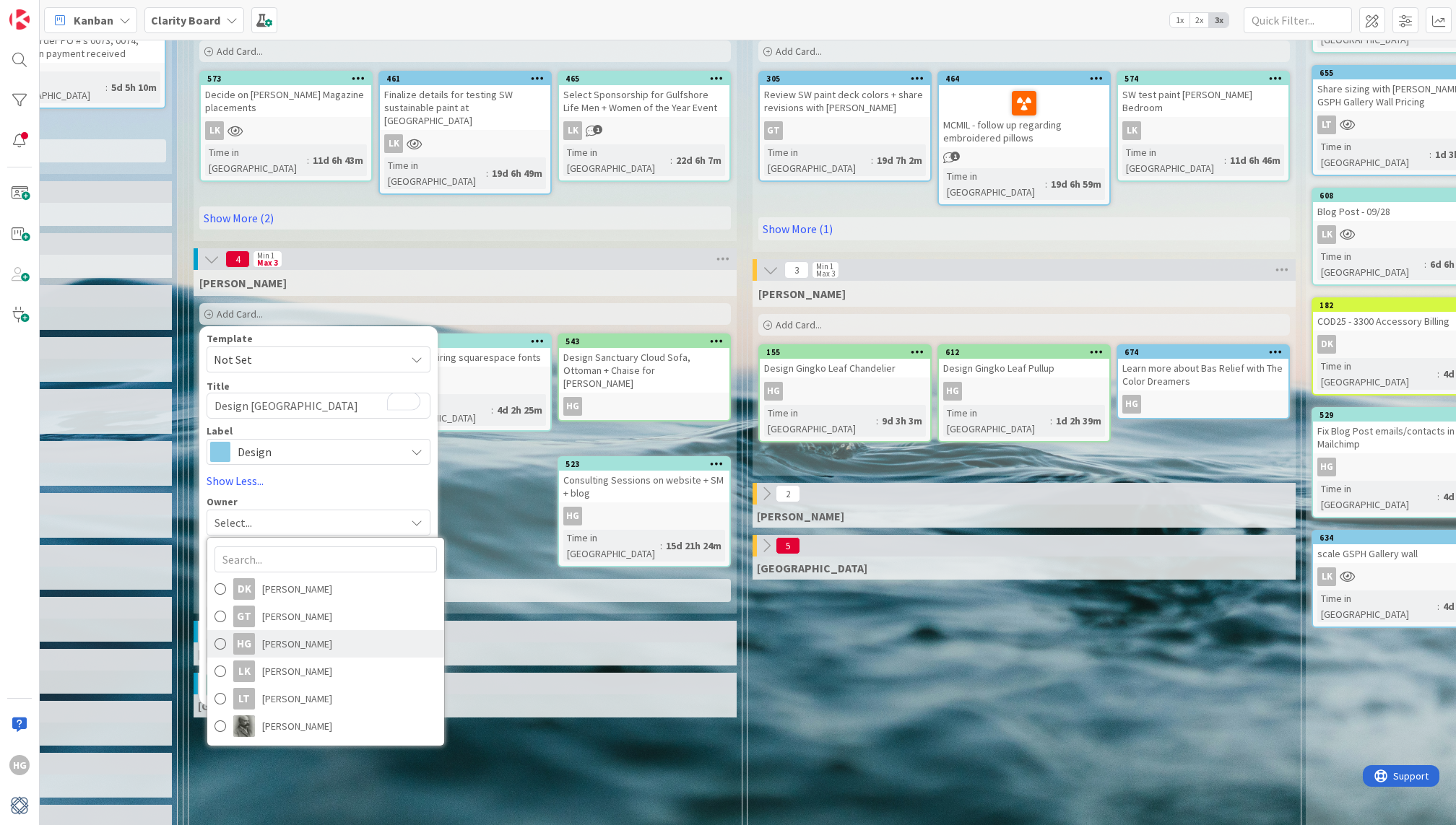
click at [253, 630] on link "HG [PERSON_NAME]" at bounding box center [326, 644] width 237 height 28
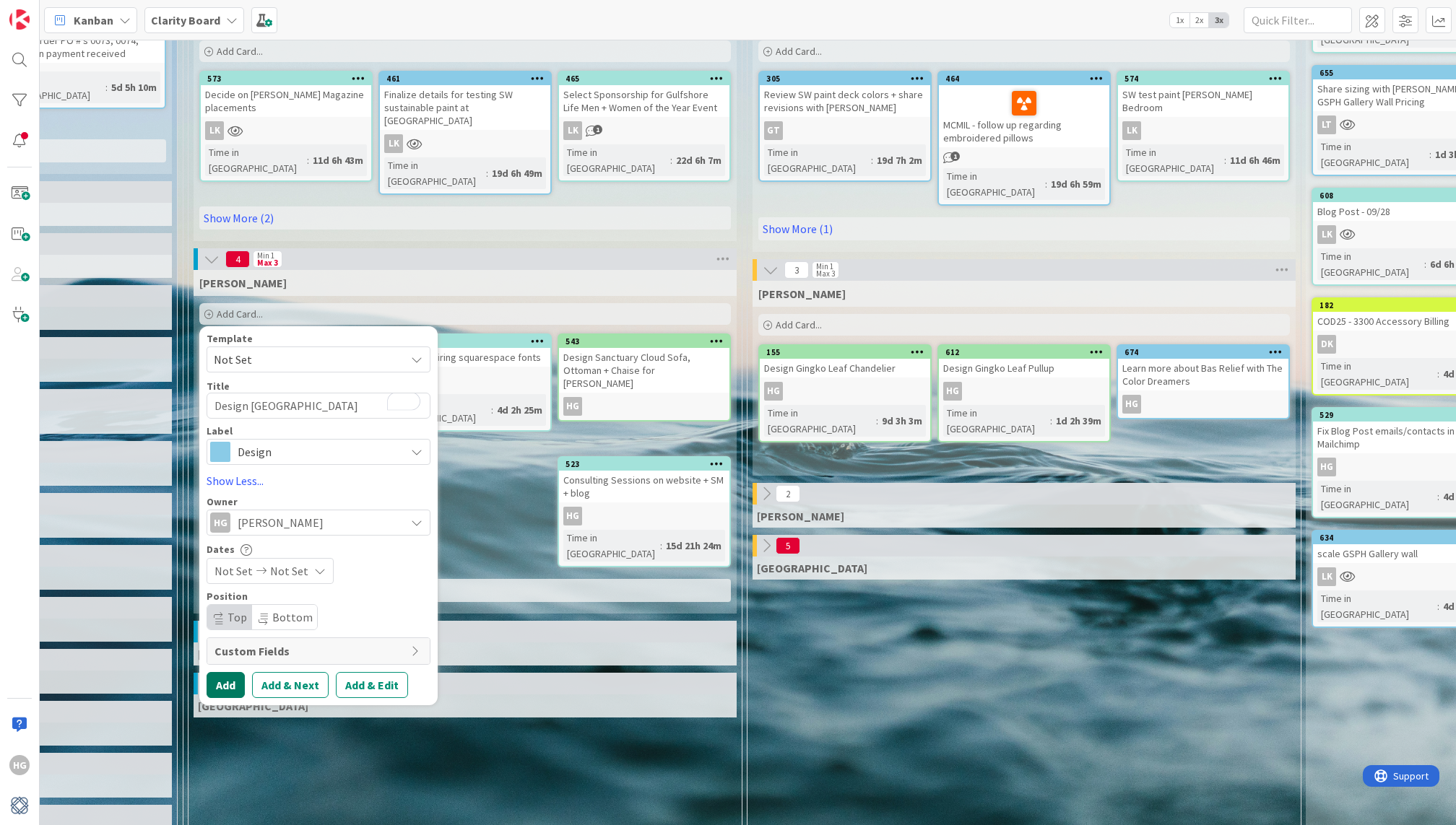
click at [226, 672] on button "Add" at bounding box center [225, 685] width 39 height 26
type textarea "x"
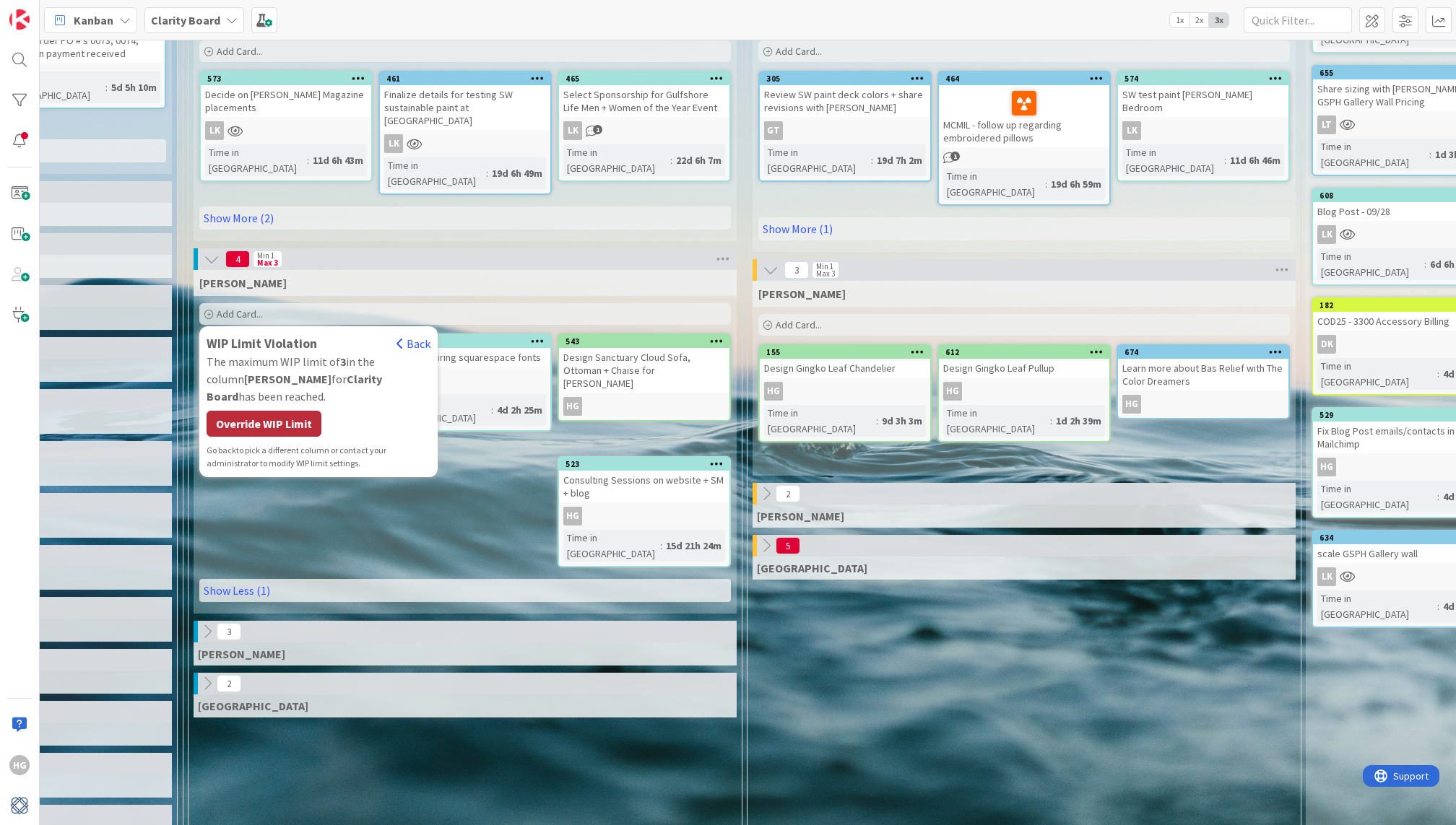
click at [250, 411] on div "Override WIP Limit" at bounding box center [264, 424] width 115 height 26
